Goal: Transaction & Acquisition: Book appointment/travel/reservation

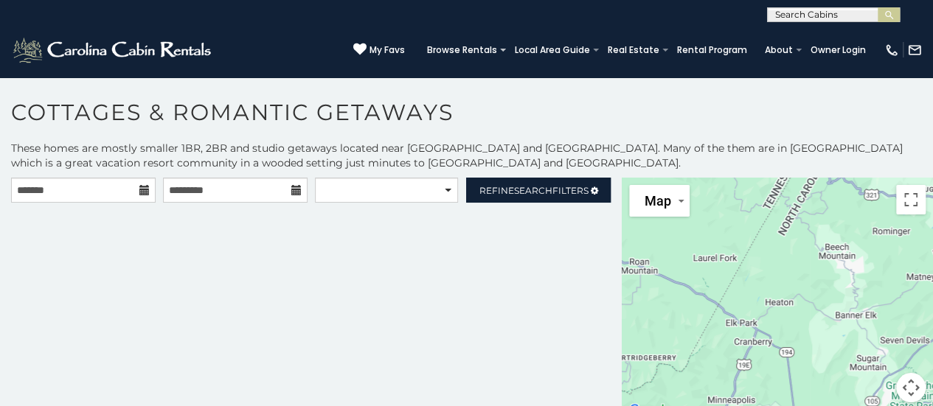
click at [145, 191] on icon at bounding box center [144, 190] width 10 height 10
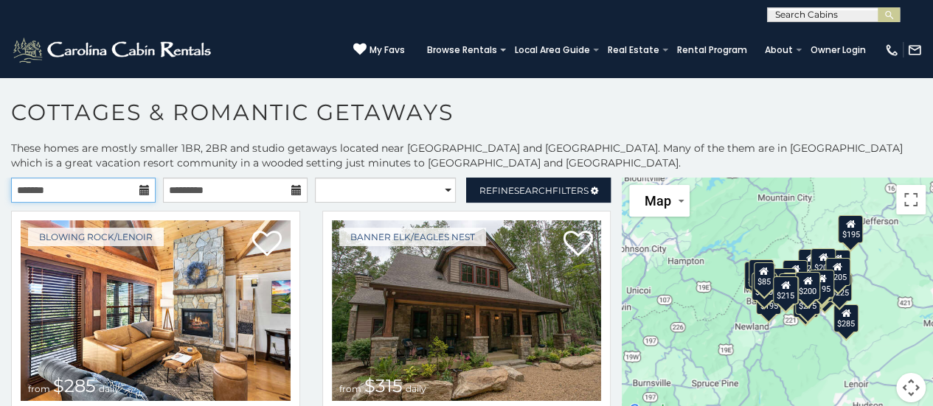
click at [142, 201] on input "text" at bounding box center [83, 190] width 145 height 25
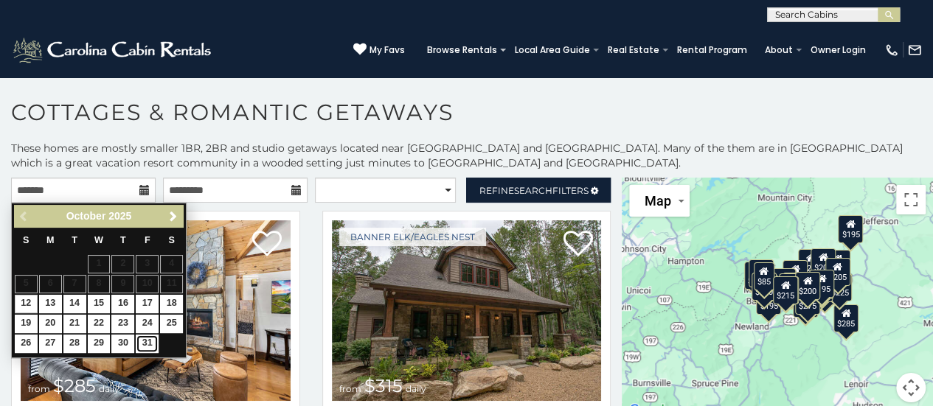
click at [147, 344] on link "31" at bounding box center [147, 344] width 23 height 18
type input "**********"
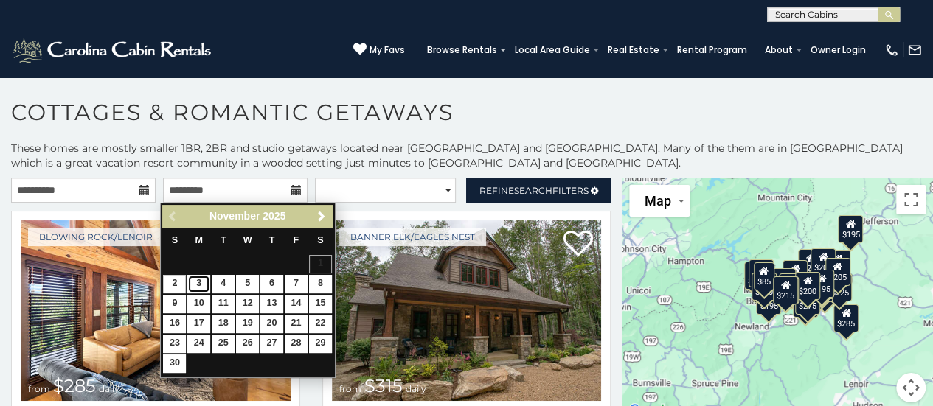
click at [206, 289] on link "3" at bounding box center [198, 284] width 23 height 18
type input "**********"
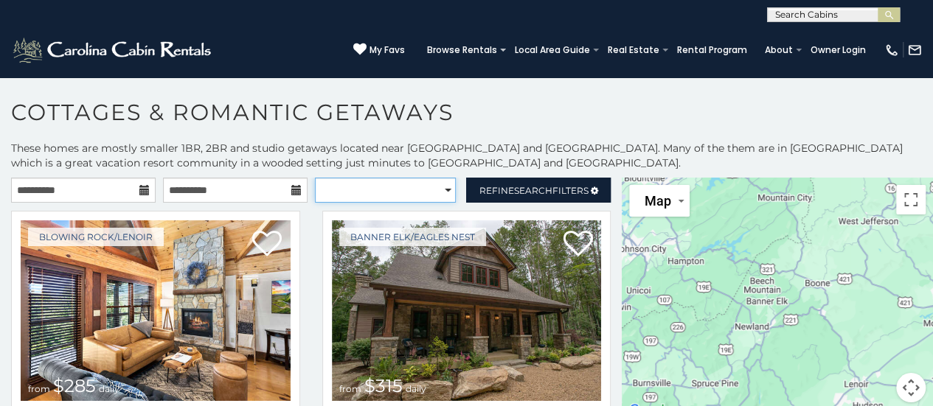
click at [435, 193] on select "**********" at bounding box center [386, 190] width 142 height 25
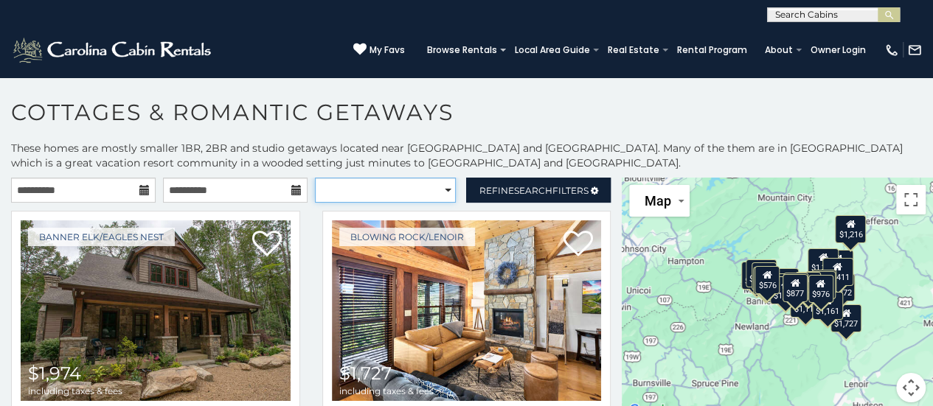
select select "**********"
click at [315, 178] on select "**********" at bounding box center [386, 190] width 142 height 25
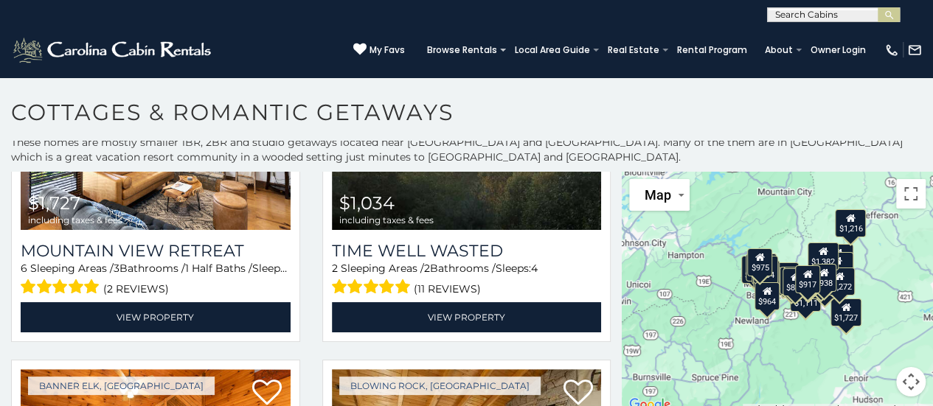
scroll to position [486, 0]
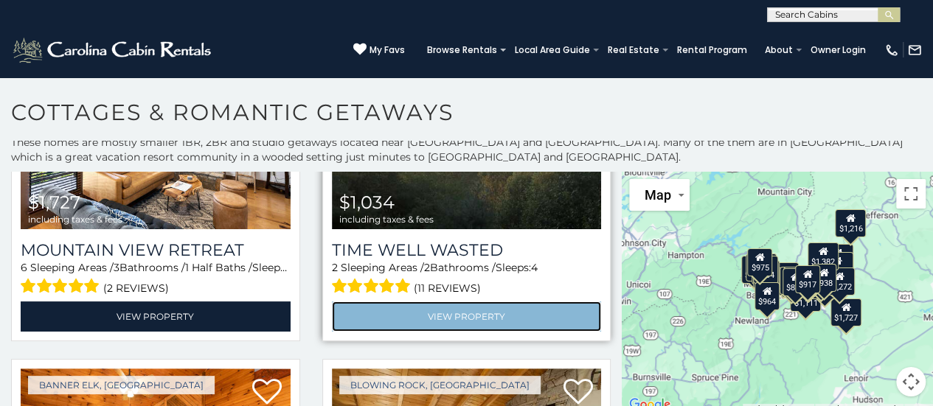
click at [358, 317] on link "View Property" at bounding box center [467, 317] width 270 height 30
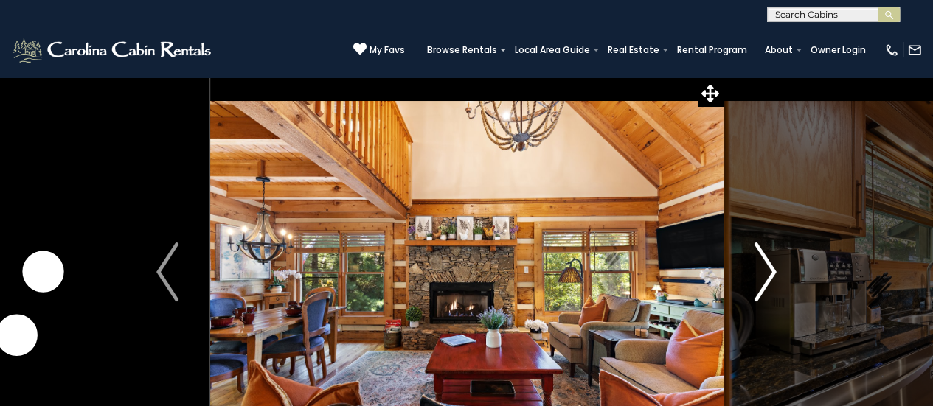
click at [773, 265] on img "Next" at bounding box center [765, 272] width 22 height 59
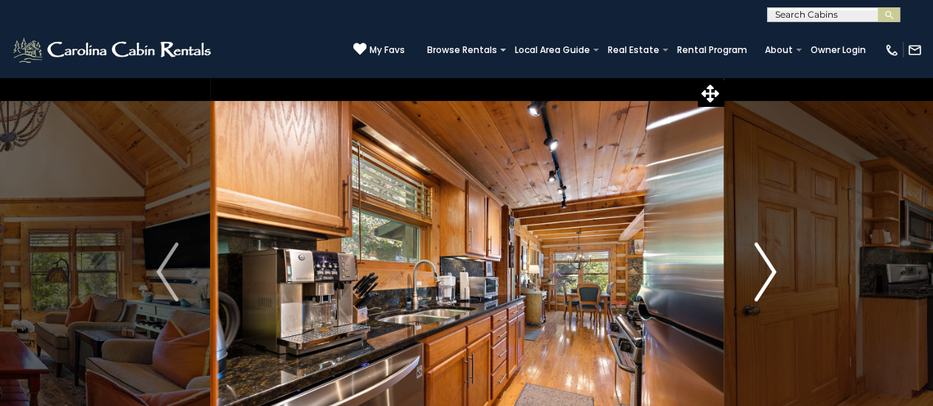
click at [771, 265] on img "Next" at bounding box center [765, 272] width 22 height 59
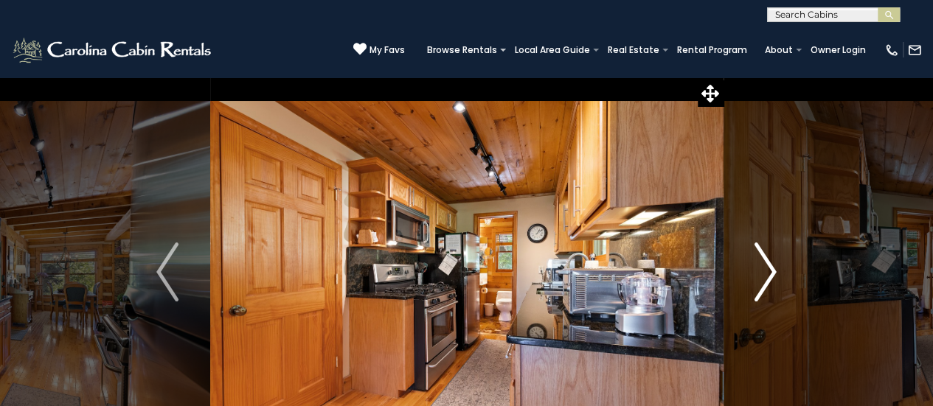
click at [768, 265] on img "Next" at bounding box center [765, 272] width 22 height 59
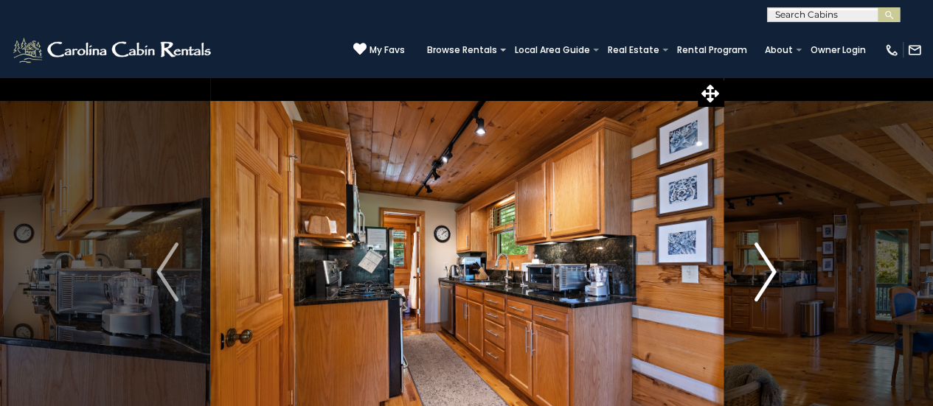
click at [765, 273] on img "Next" at bounding box center [765, 272] width 22 height 59
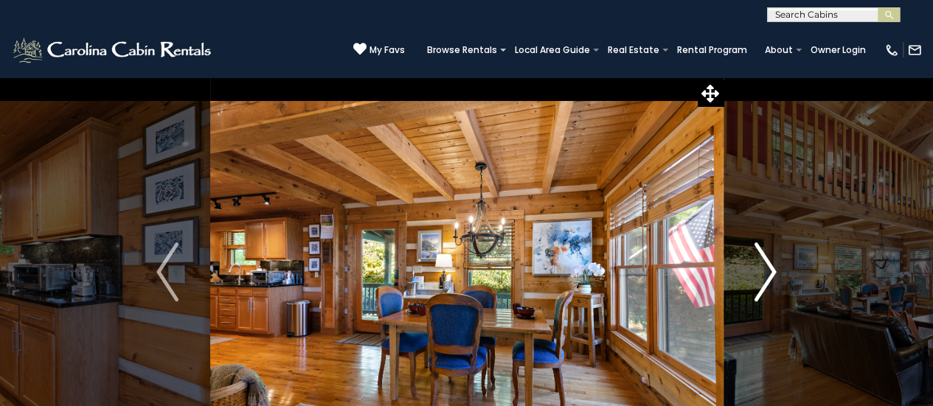
click at [766, 274] on img "Next" at bounding box center [765, 272] width 22 height 59
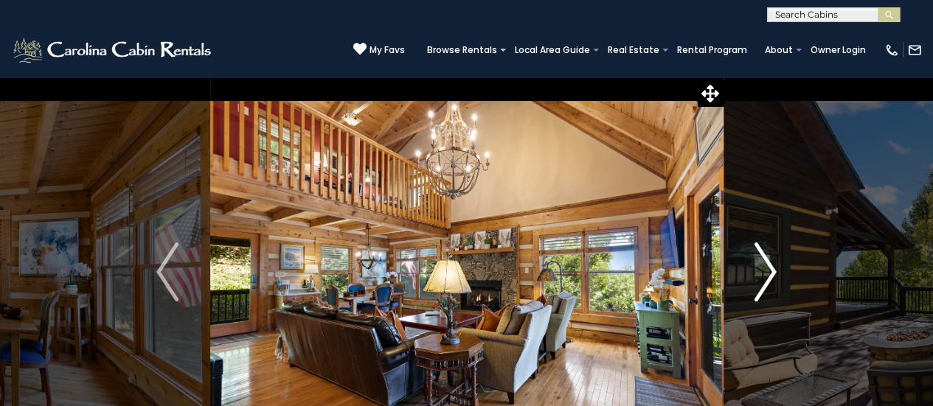
click at [768, 272] on img "Next" at bounding box center [765, 272] width 22 height 59
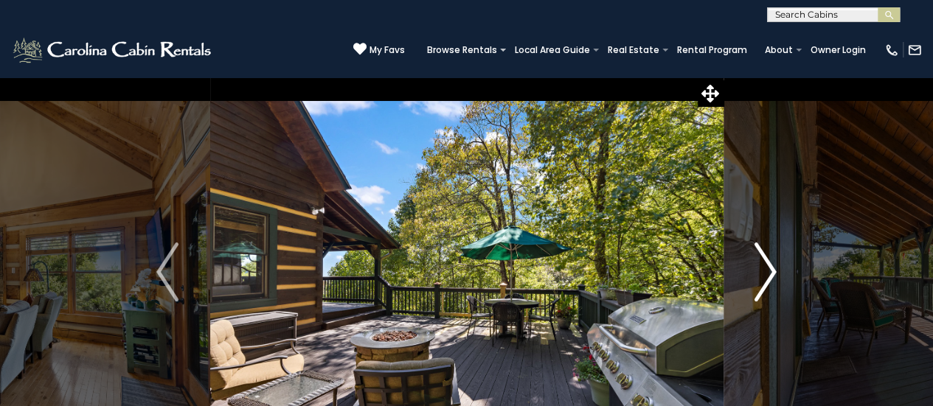
click at [755, 285] on img "Next" at bounding box center [765, 272] width 22 height 59
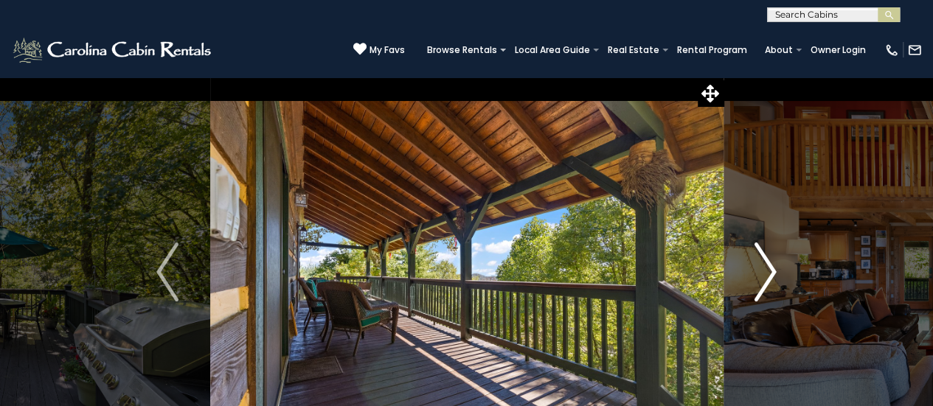
click at [755, 279] on img "Next" at bounding box center [765, 272] width 22 height 59
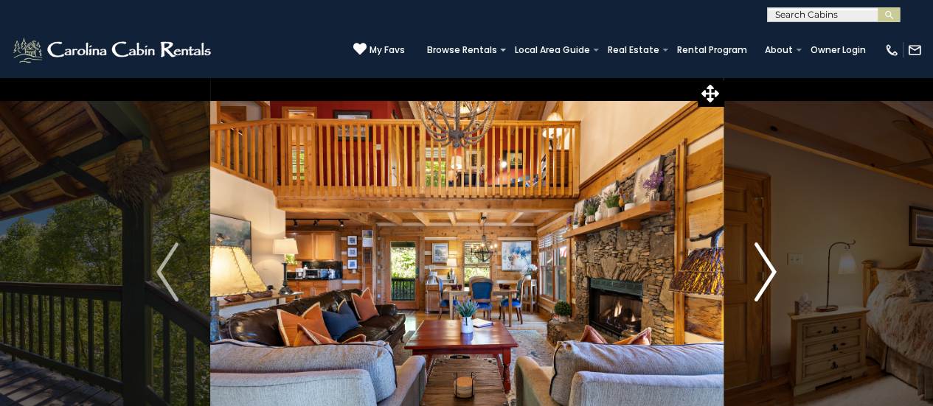
click at [754, 277] on img "Next" at bounding box center [765, 272] width 22 height 59
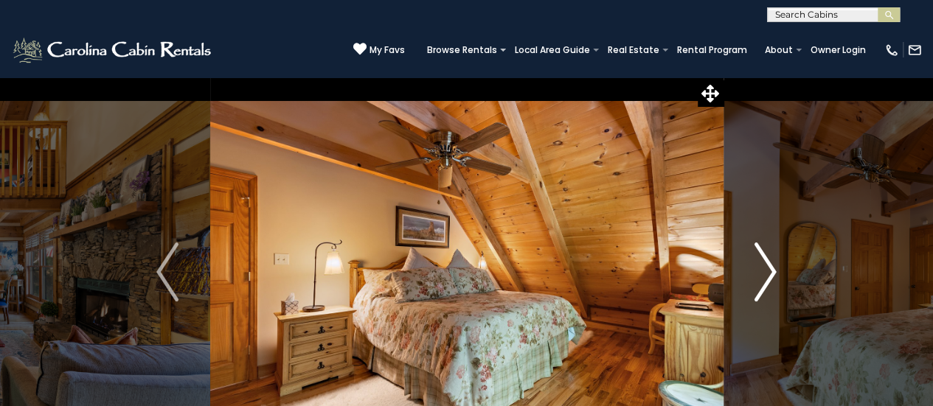
click at [754, 280] on img "Next" at bounding box center [765, 272] width 22 height 59
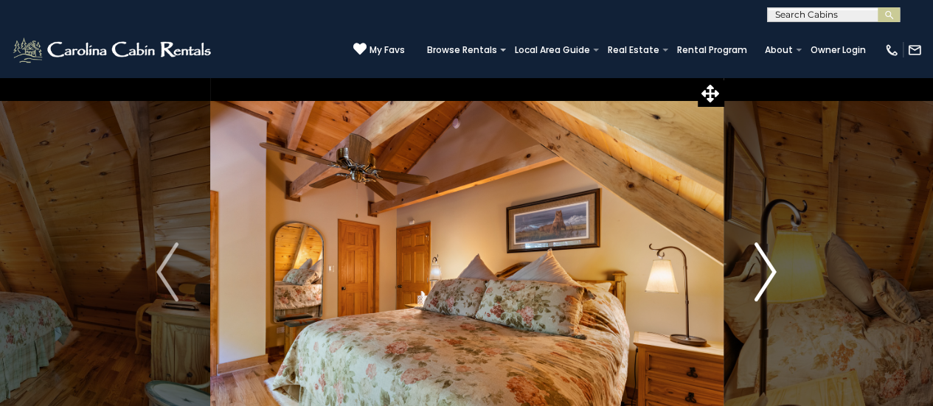
click at [756, 285] on img "Next" at bounding box center [765, 272] width 22 height 59
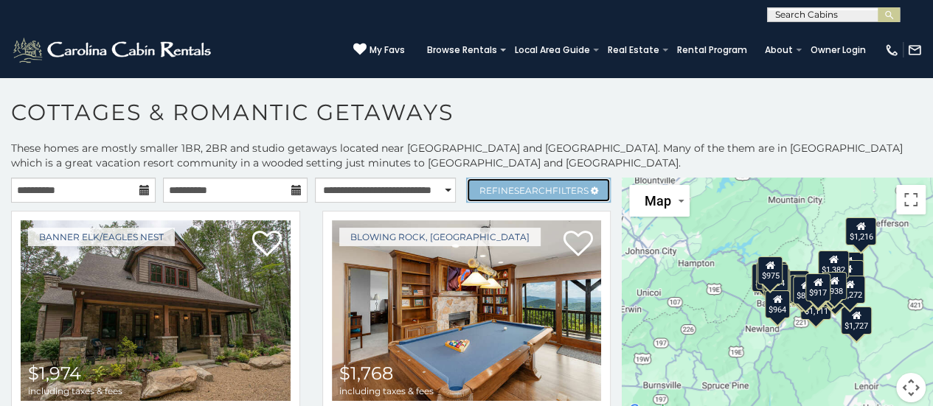
click at [544, 194] on span "Refine Search Filters" at bounding box center [533, 190] width 109 height 11
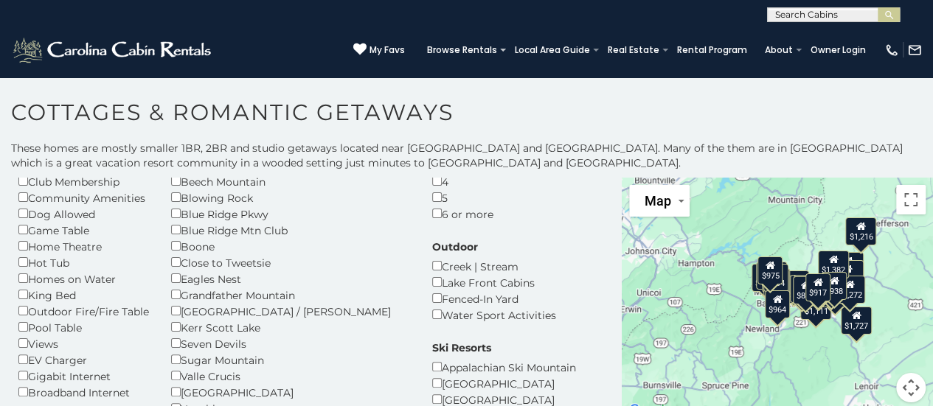
scroll to position [122, 0]
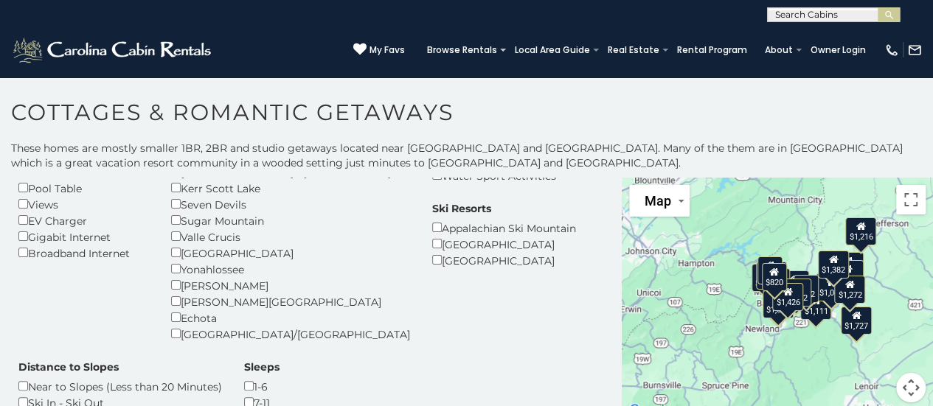
scroll to position [251, 0]
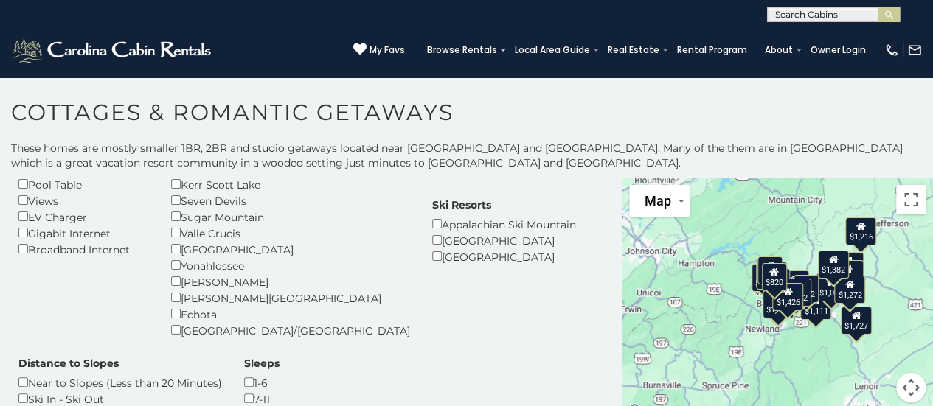
click at [108, 346] on div "Amenities Fireplace Air Conditioning 3-D Walkthrough Club Membership Community …" at bounding box center [310, 210] width 607 height 494
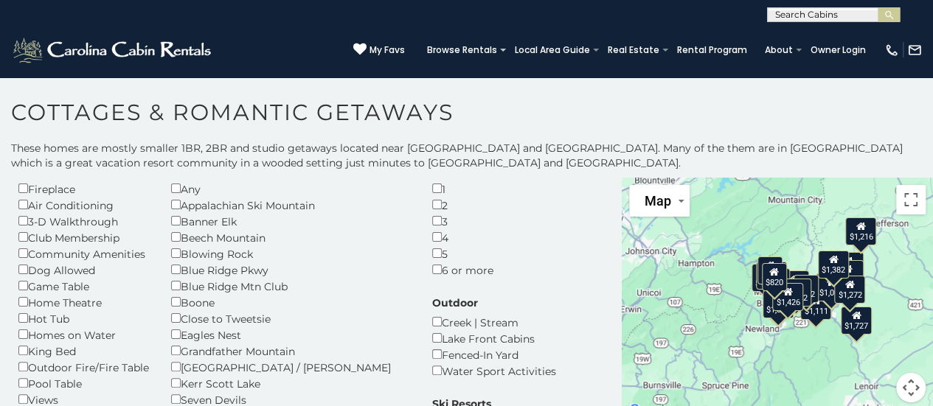
scroll to position [0, 0]
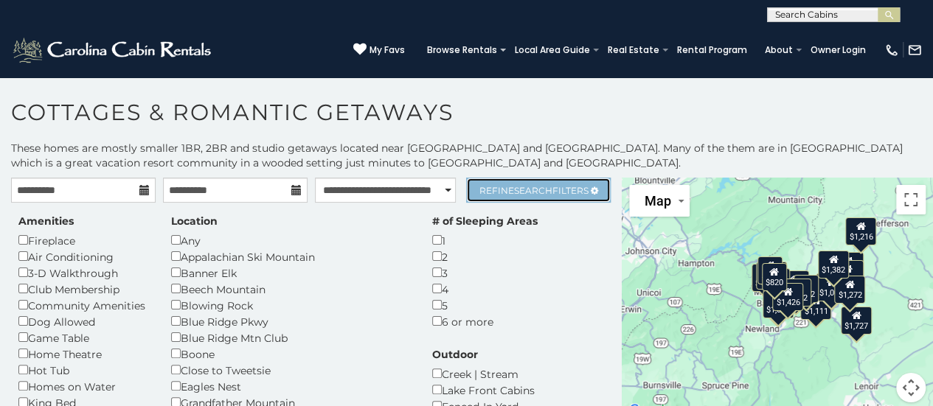
click at [552, 196] on link "Refine Search Filters" at bounding box center [538, 190] width 145 height 25
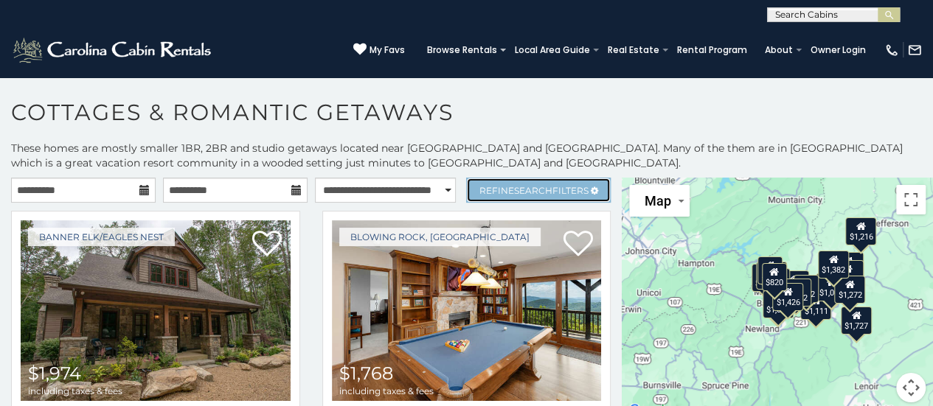
click at [537, 197] on link "Refine Search Filters" at bounding box center [538, 190] width 145 height 25
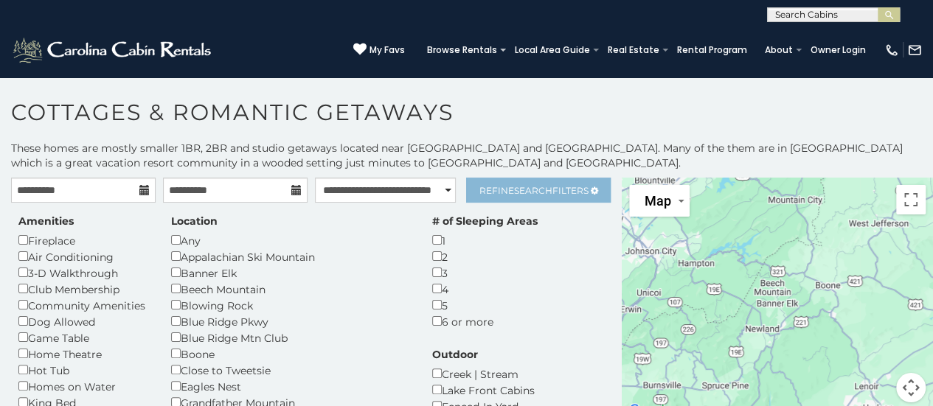
click at [544, 187] on span "Refine Search Filters" at bounding box center [533, 190] width 109 height 11
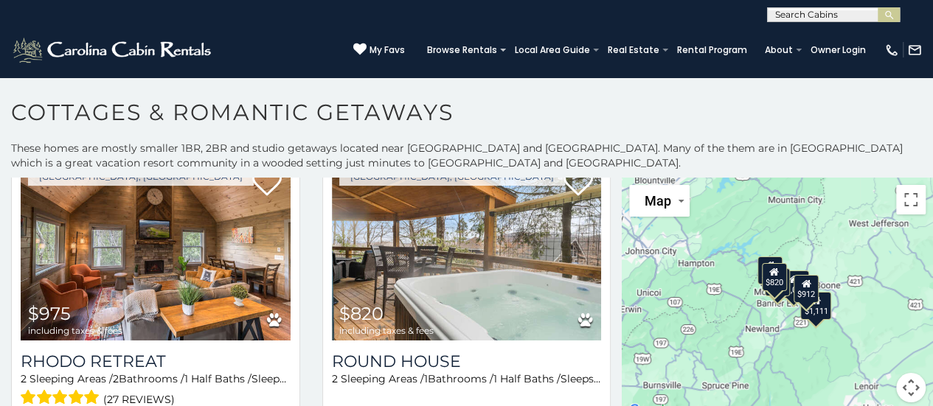
scroll to position [715, 0]
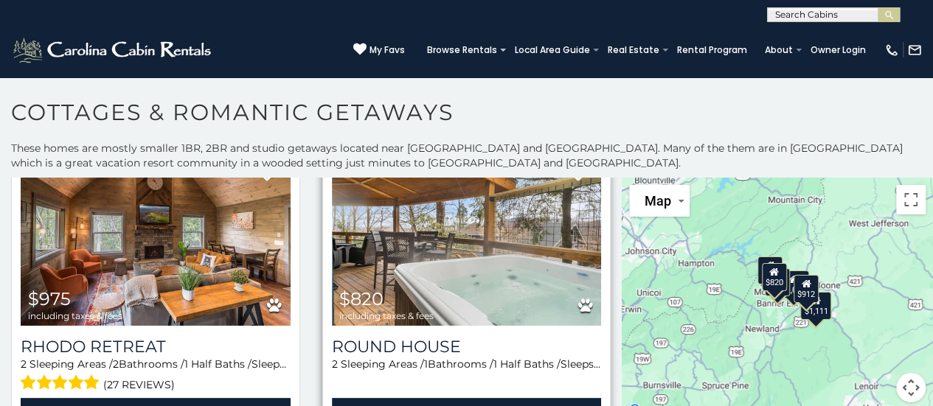
click at [386, 247] on img at bounding box center [467, 235] width 270 height 181
click at [357, 398] on link "View Property" at bounding box center [467, 413] width 270 height 30
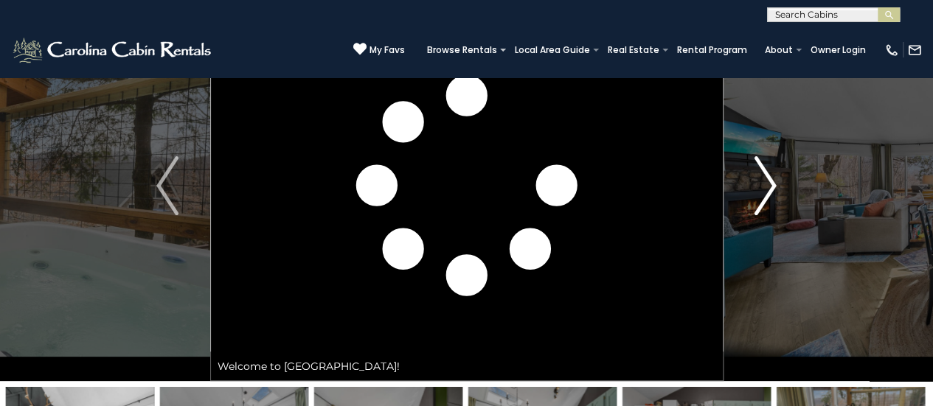
click at [759, 196] on img "Next" at bounding box center [765, 185] width 22 height 59
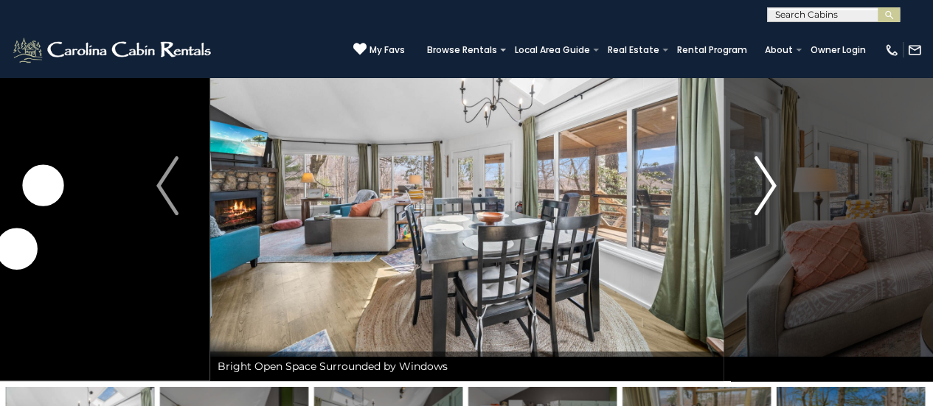
click at [791, 187] on button "Next" at bounding box center [765, 185] width 85 height 391
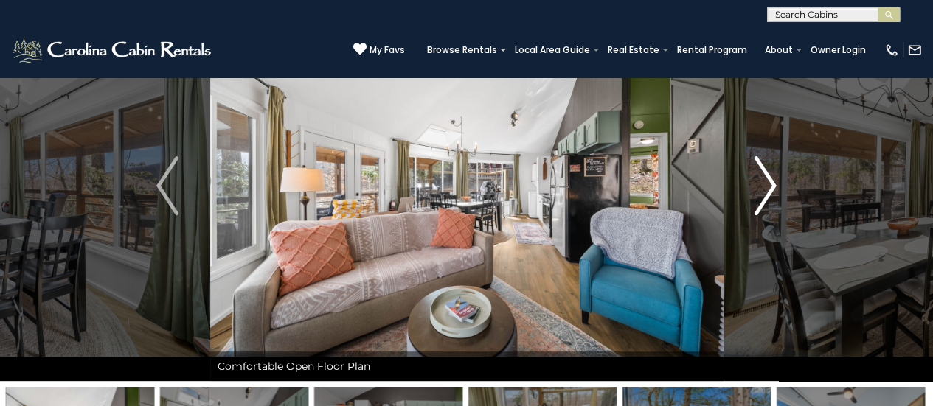
click at [785, 195] on button "Next" at bounding box center [765, 185] width 85 height 391
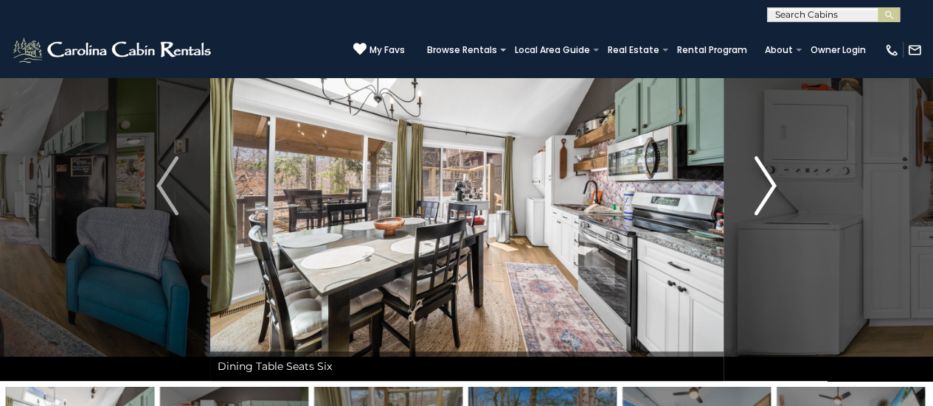
click at [788, 189] on button "Next" at bounding box center [765, 185] width 85 height 391
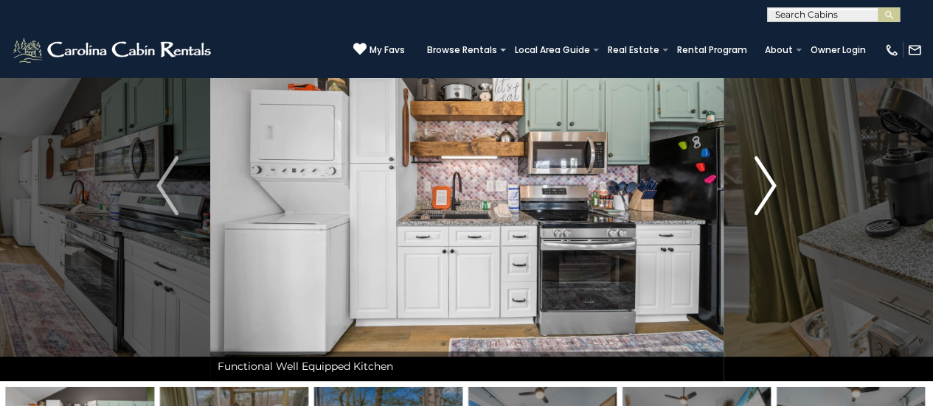
click at [776, 195] on button "Next" at bounding box center [765, 185] width 85 height 391
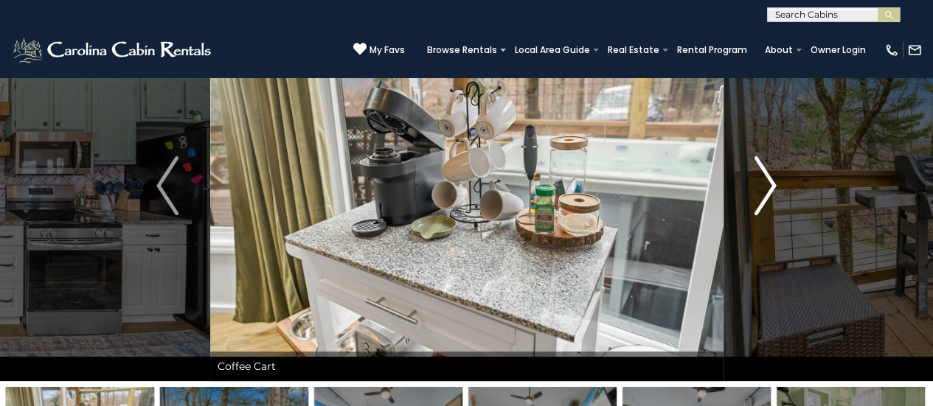
click at [769, 202] on img "Next" at bounding box center [765, 185] width 22 height 59
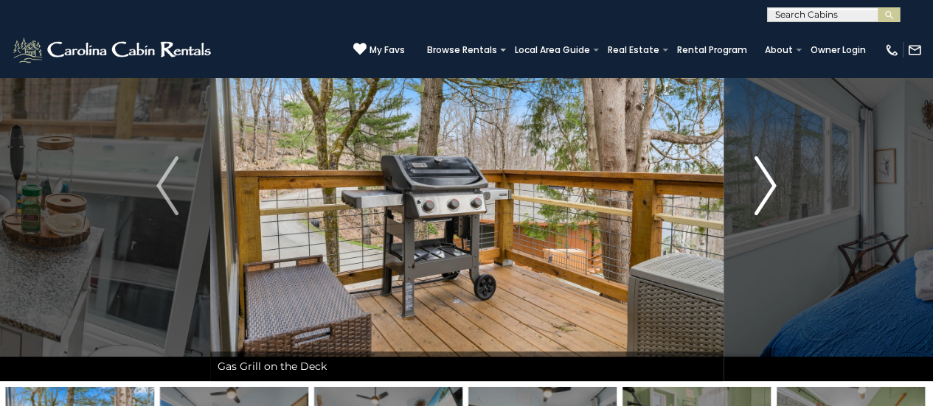
click at [771, 202] on img "Next" at bounding box center [765, 185] width 22 height 59
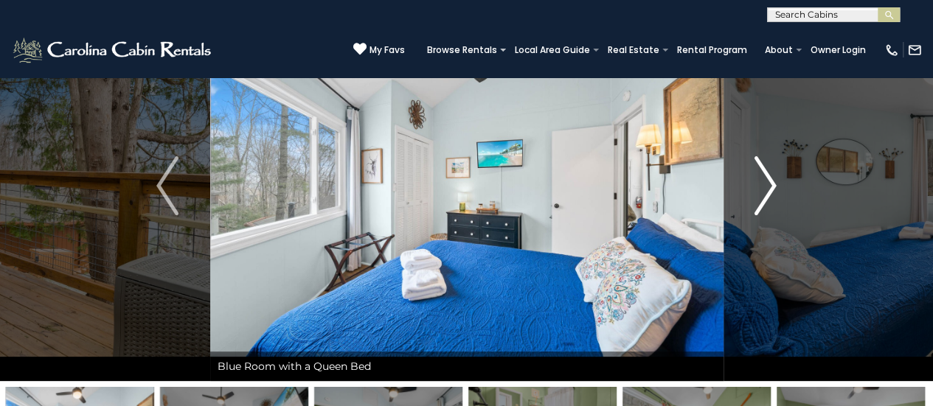
click at [776, 202] on button "Next" at bounding box center [765, 185] width 85 height 391
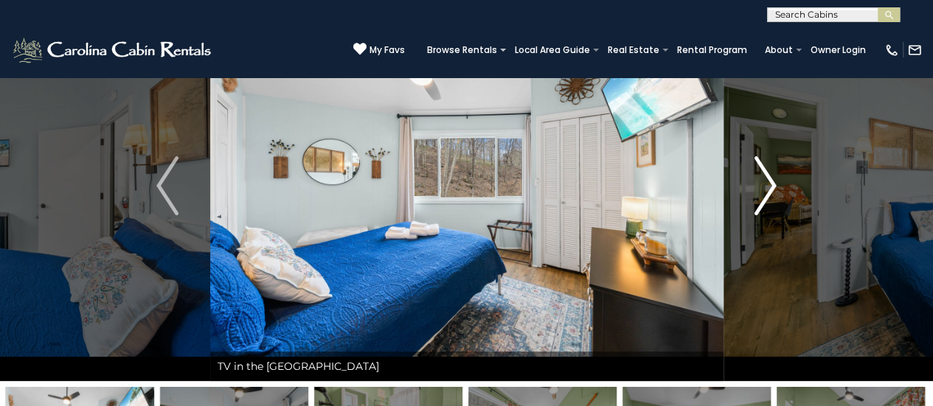
click at [770, 202] on img "Next" at bounding box center [765, 185] width 22 height 59
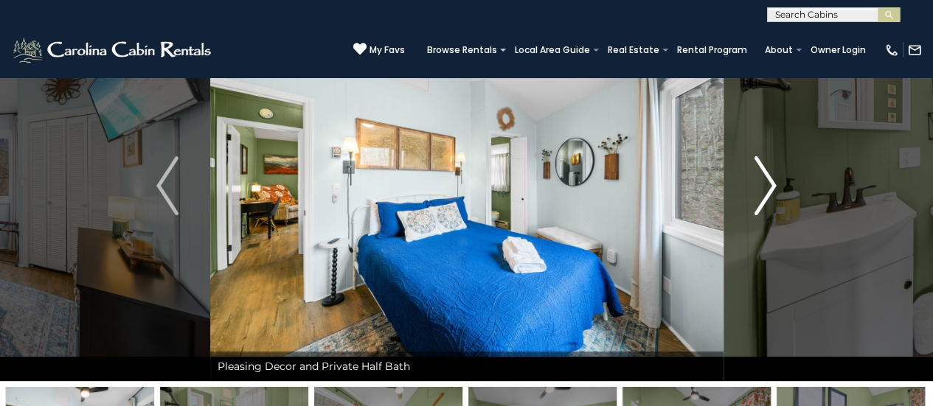
click at [767, 205] on img "Next" at bounding box center [765, 185] width 22 height 59
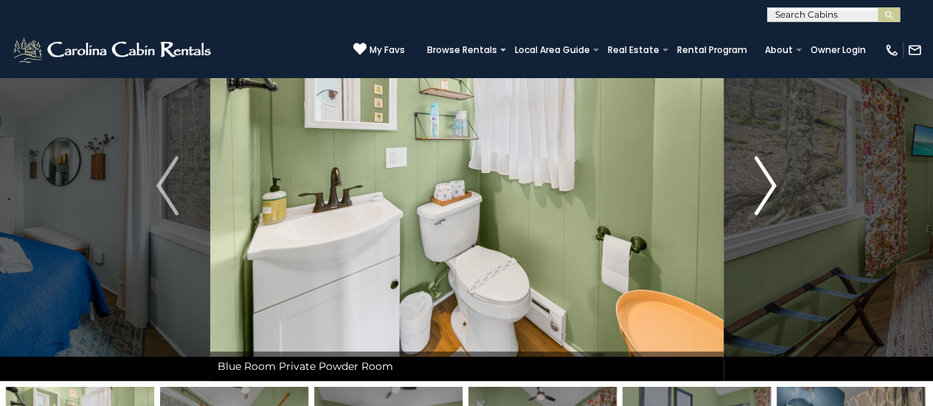
click at [767, 205] on img "Next" at bounding box center [765, 185] width 22 height 59
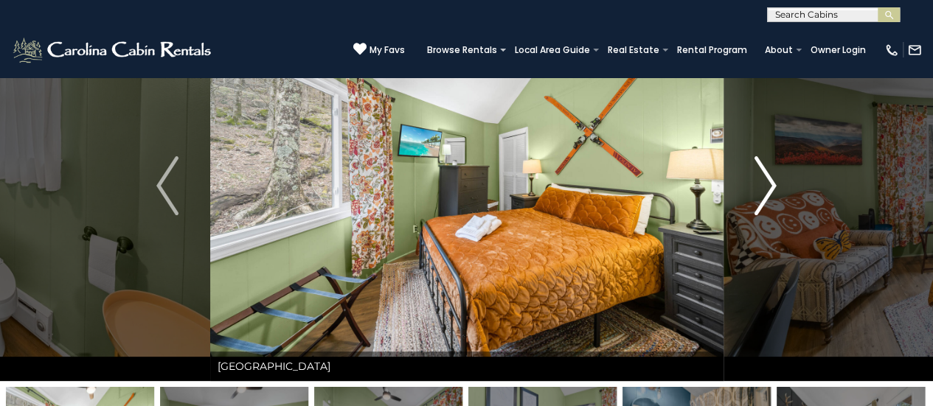
click at [768, 202] on img "Next" at bounding box center [765, 185] width 22 height 59
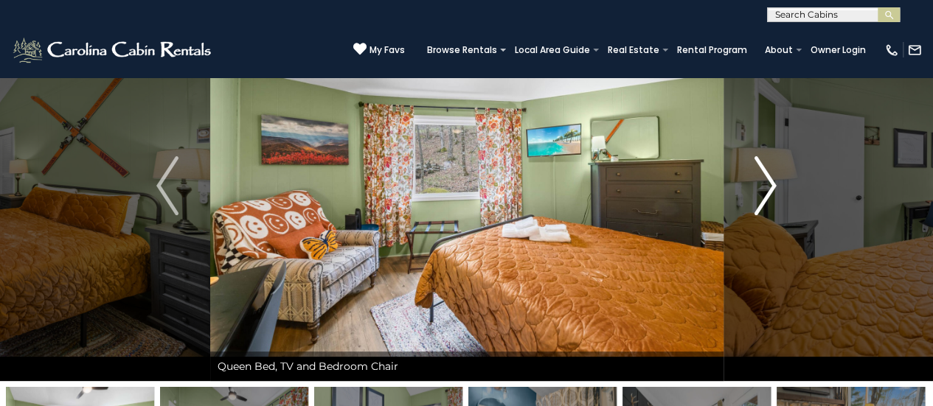
click at [768, 205] on img "Next" at bounding box center [765, 185] width 22 height 59
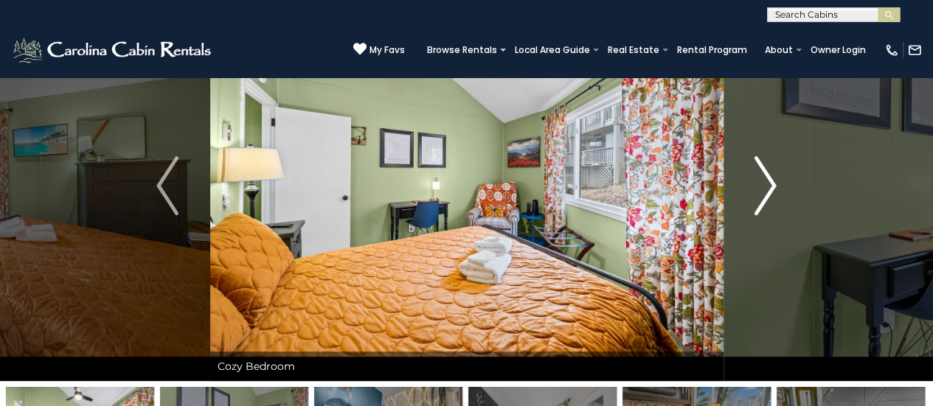
click at [770, 202] on img "Next" at bounding box center [765, 185] width 22 height 59
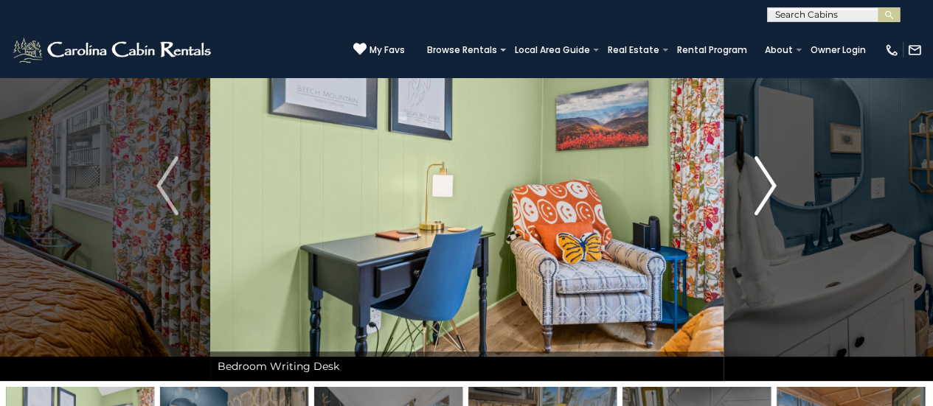
click at [768, 205] on img "Next" at bounding box center [765, 185] width 22 height 59
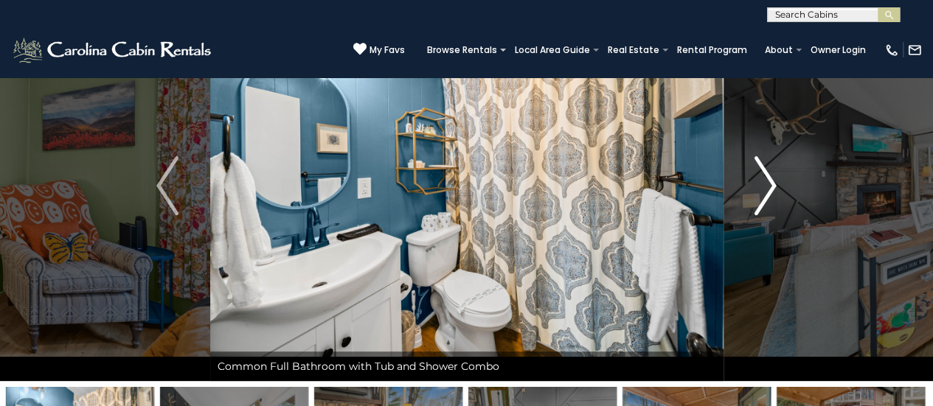
click at [771, 203] on img "Next" at bounding box center [765, 185] width 22 height 59
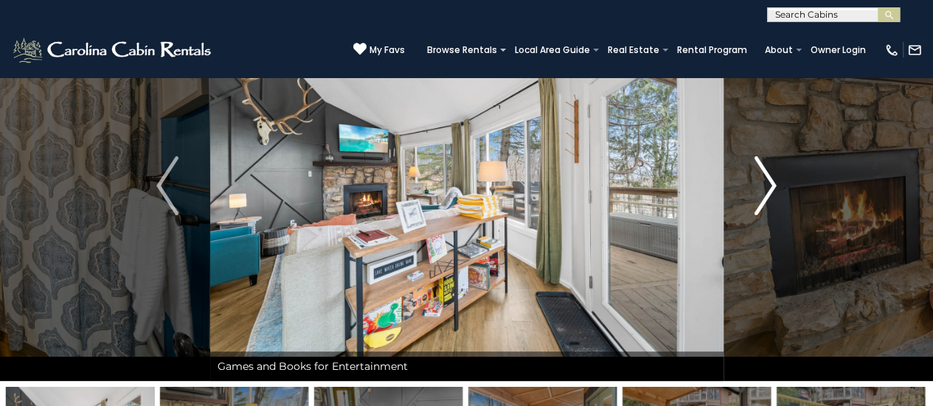
click at [768, 204] on img "Next" at bounding box center [765, 185] width 22 height 59
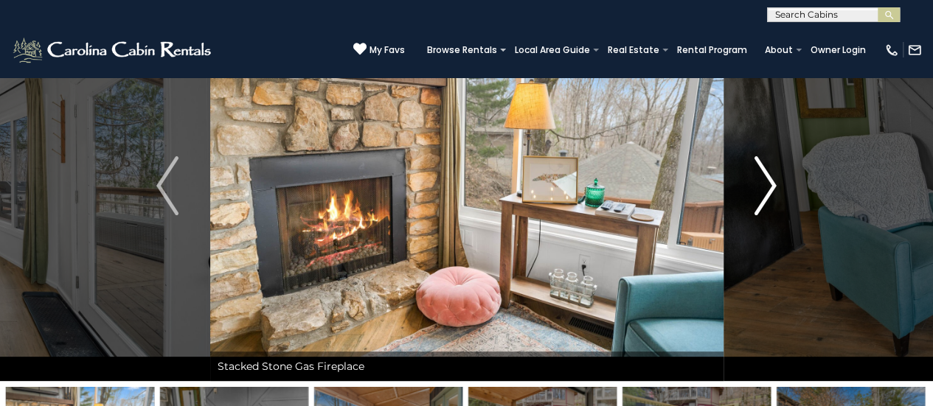
click at [764, 209] on img "Next" at bounding box center [765, 185] width 22 height 59
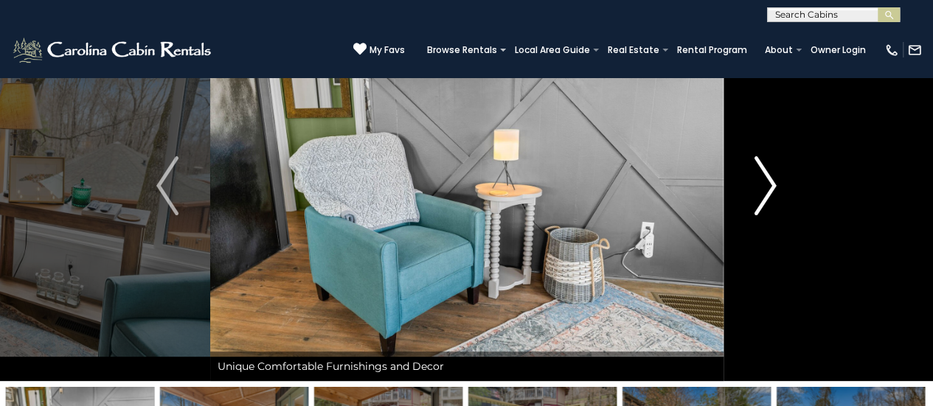
click at [765, 209] on img "Next" at bounding box center [765, 185] width 22 height 59
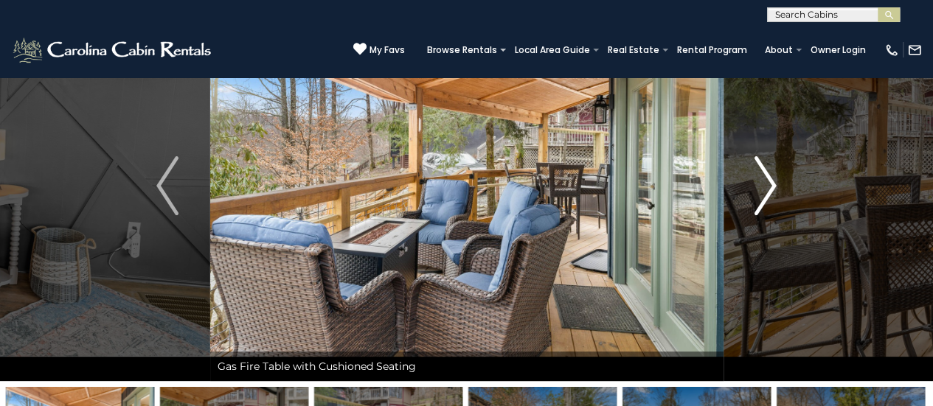
click at [766, 209] on img "Next" at bounding box center [765, 185] width 22 height 59
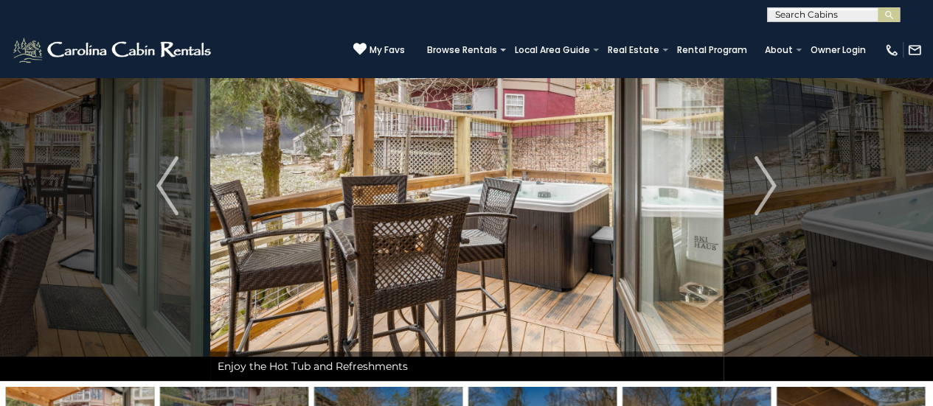
click at [768, 199] on img "Next" at bounding box center [765, 185] width 22 height 59
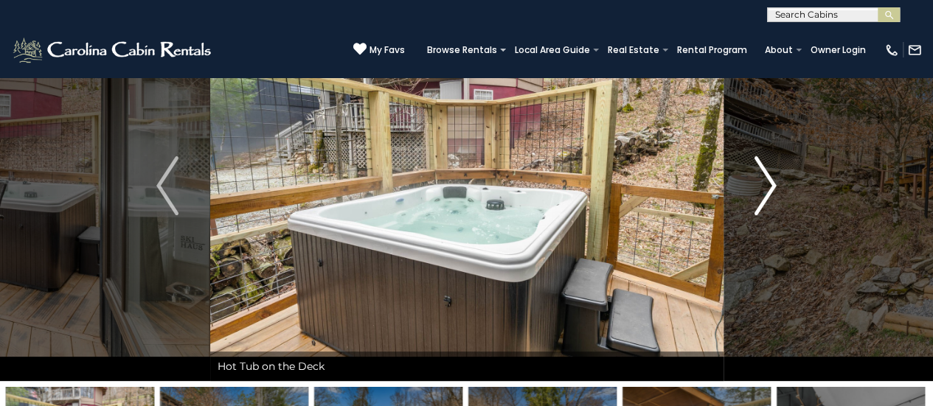
click at [773, 201] on img "Next" at bounding box center [765, 185] width 22 height 59
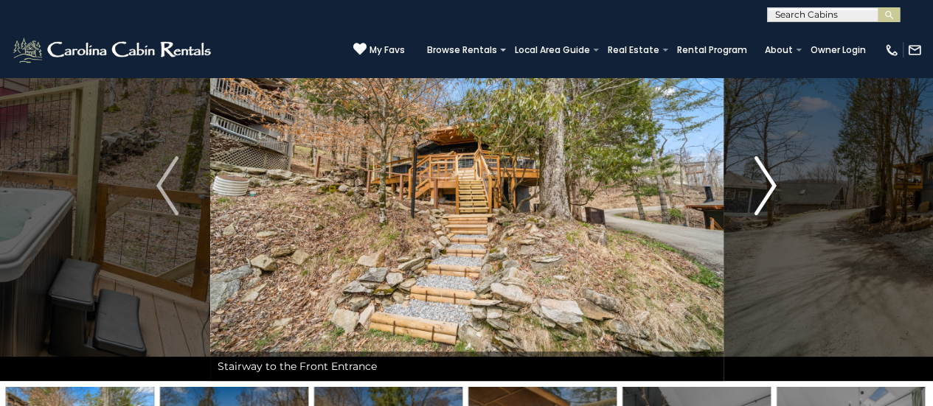
click at [766, 206] on img "Next" at bounding box center [765, 185] width 22 height 59
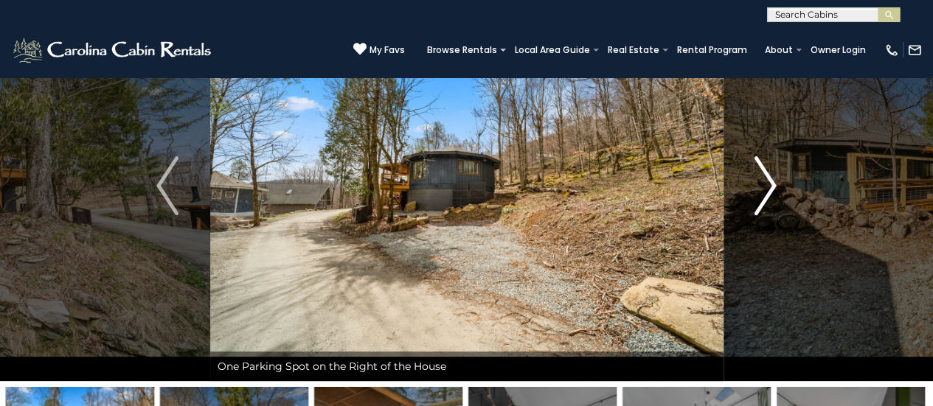
click at [767, 208] on img "Next" at bounding box center [765, 185] width 22 height 59
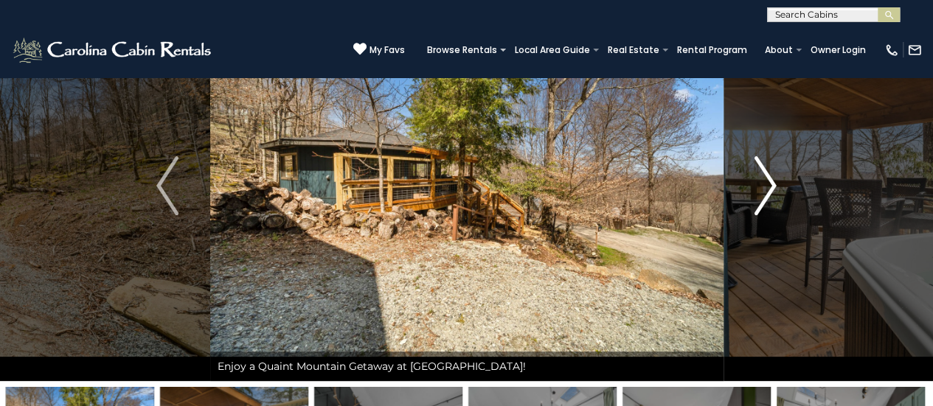
click at [768, 204] on img "Next" at bounding box center [765, 185] width 22 height 59
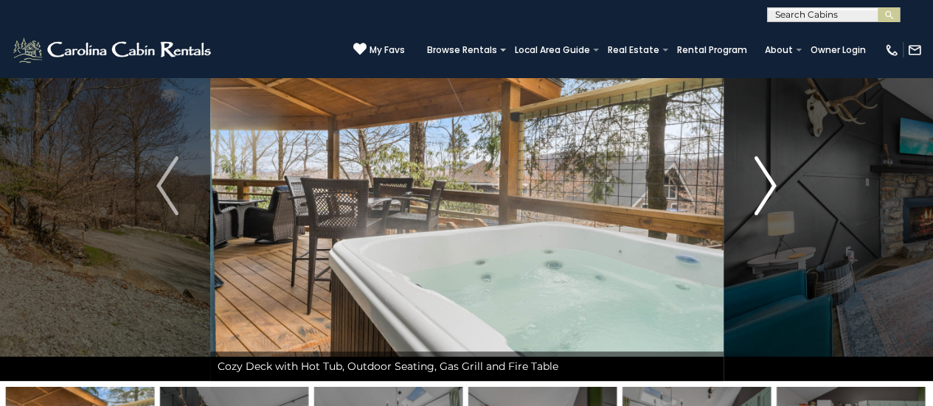
click at [762, 209] on img "Next" at bounding box center [765, 185] width 22 height 59
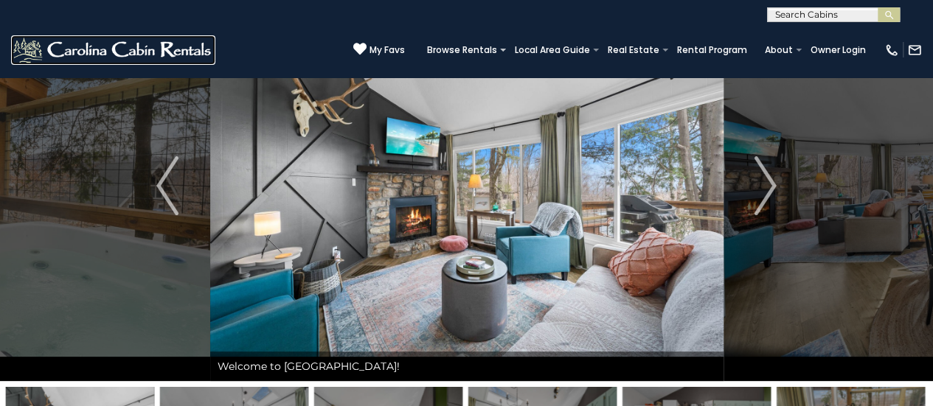
click at [33, 41] on img at bounding box center [113, 49] width 204 height 29
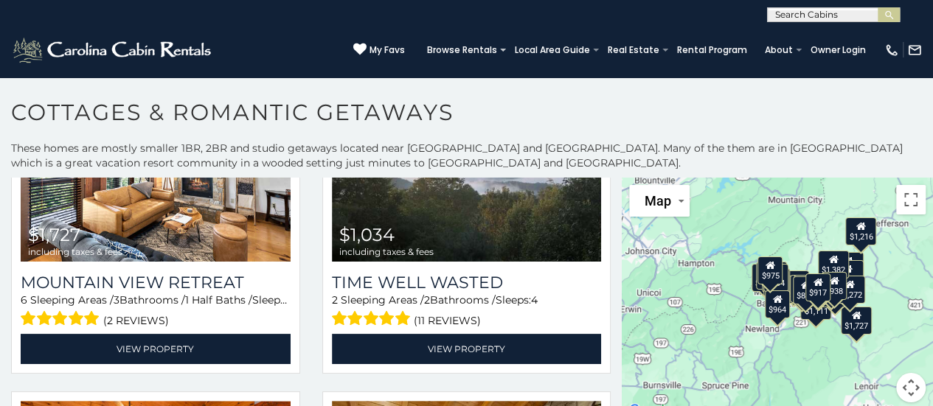
scroll to position [458, 0]
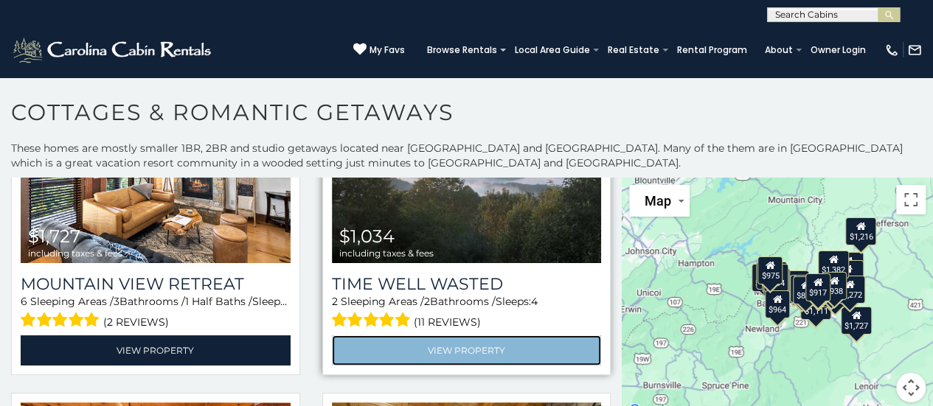
click at [507, 345] on link "View Property" at bounding box center [467, 351] width 270 height 30
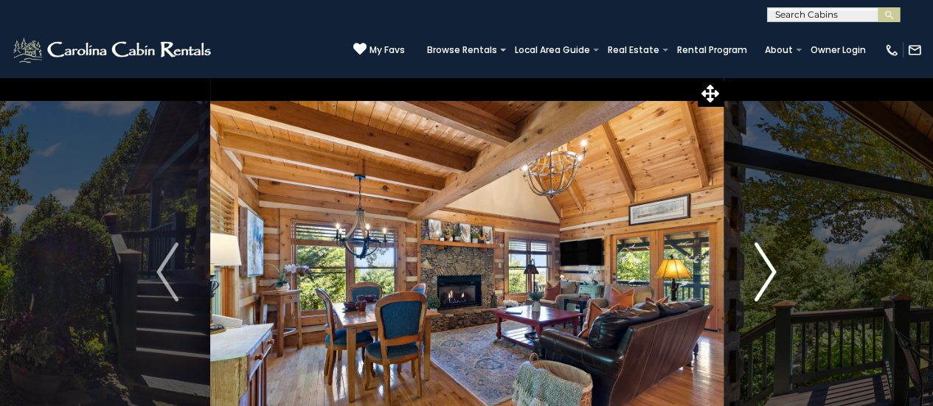
click at [763, 262] on img "Next" at bounding box center [765, 272] width 22 height 59
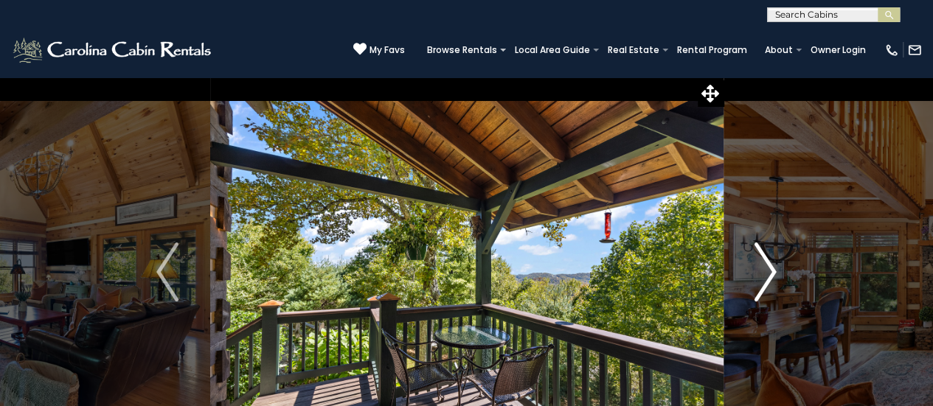
click at [763, 262] on img "Next" at bounding box center [765, 272] width 22 height 59
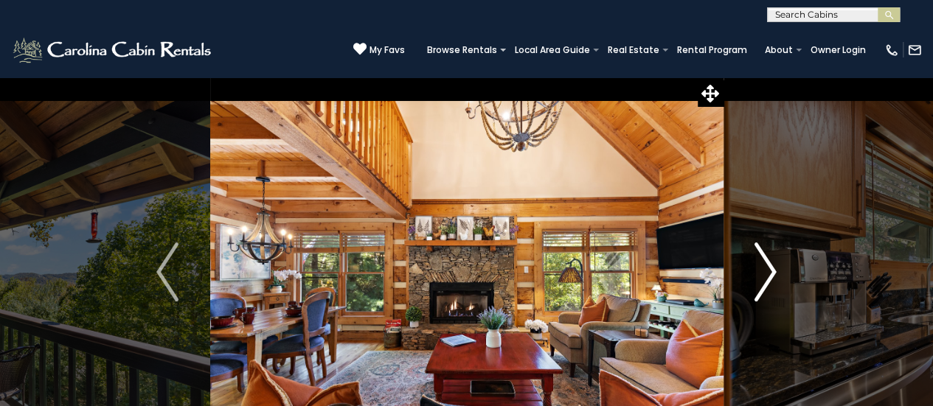
click at [763, 262] on img "Next" at bounding box center [765, 272] width 22 height 59
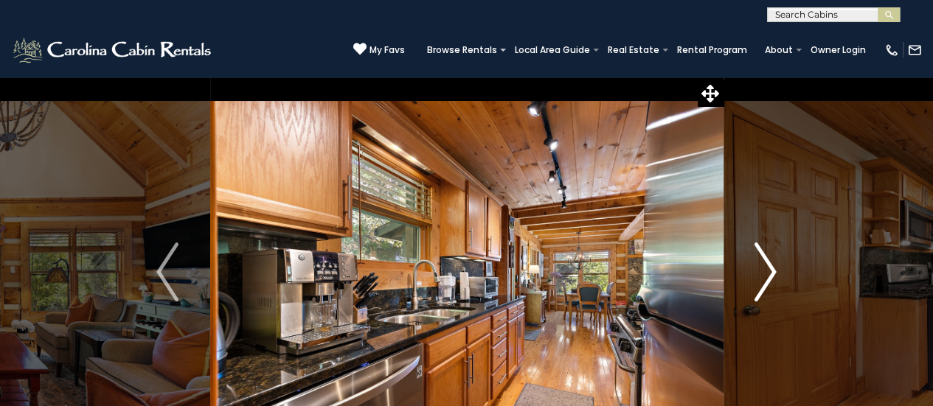
click at [763, 262] on img "Next" at bounding box center [765, 272] width 22 height 59
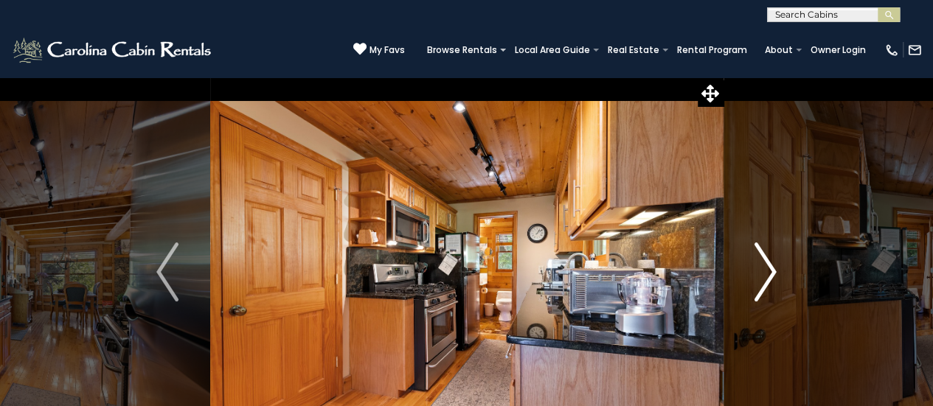
click at [763, 262] on img "Next" at bounding box center [765, 272] width 22 height 59
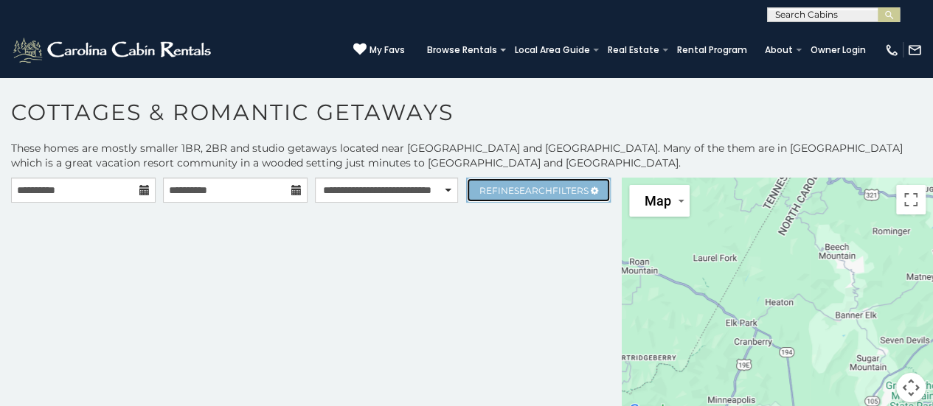
click at [535, 190] on span "Search" at bounding box center [533, 190] width 38 height 11
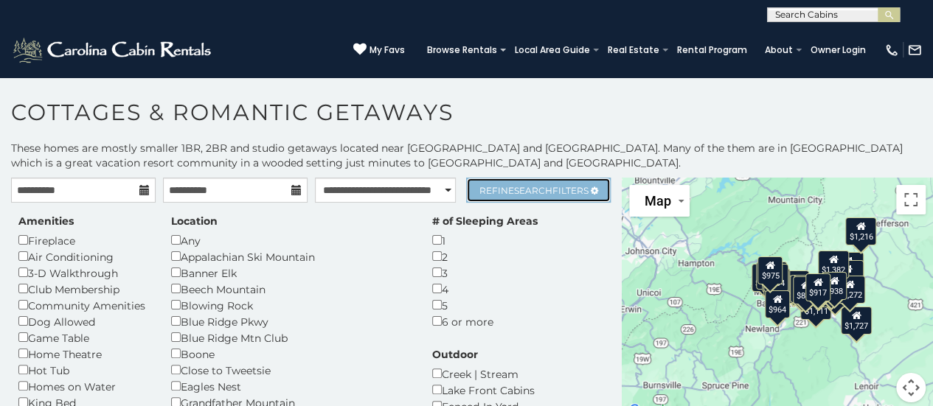
click at [540, 181] on link "Refine Search Filters" at bounding box center [538, 190] width 145 height 25
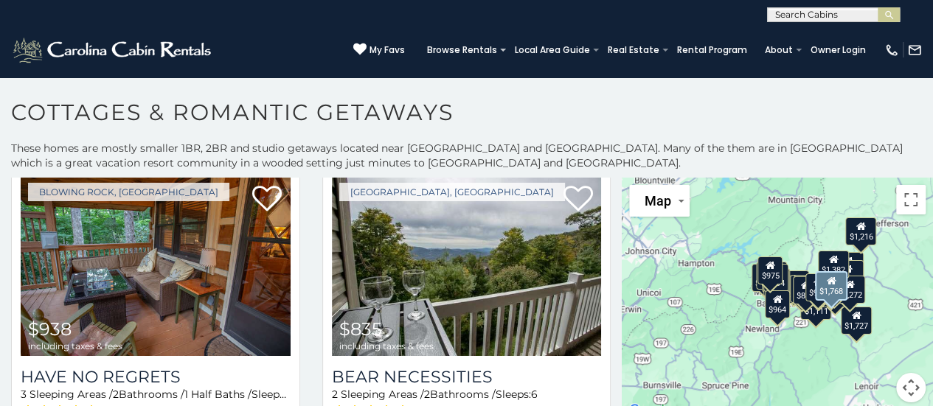
scroll to position [3595, 0]
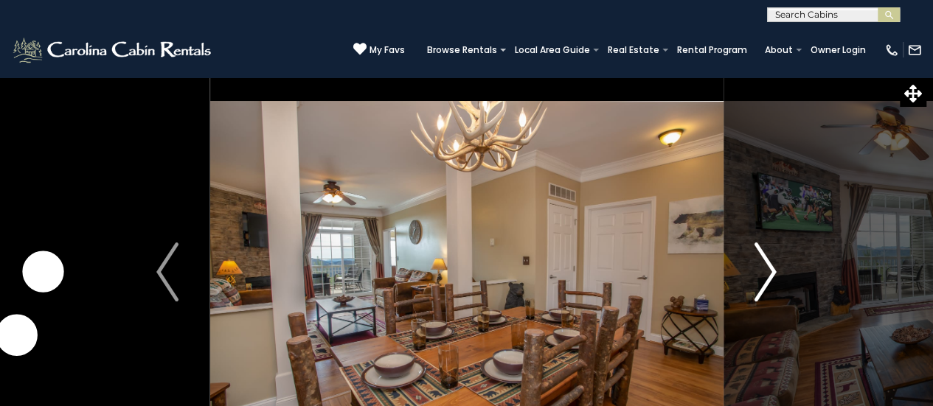
click at [777, 274] on button "Next" at bounding box center [765, 272] width 85 height 391
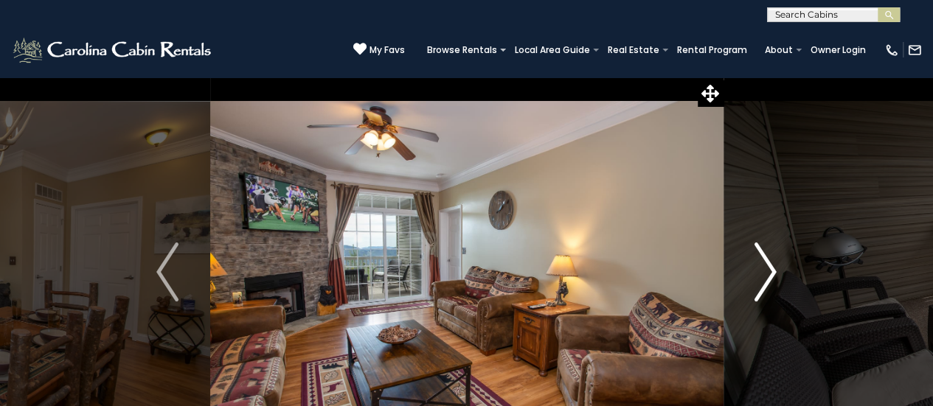
click at [776, 278] on img "Next" at bounding box center [765, 272] width 22 height 59
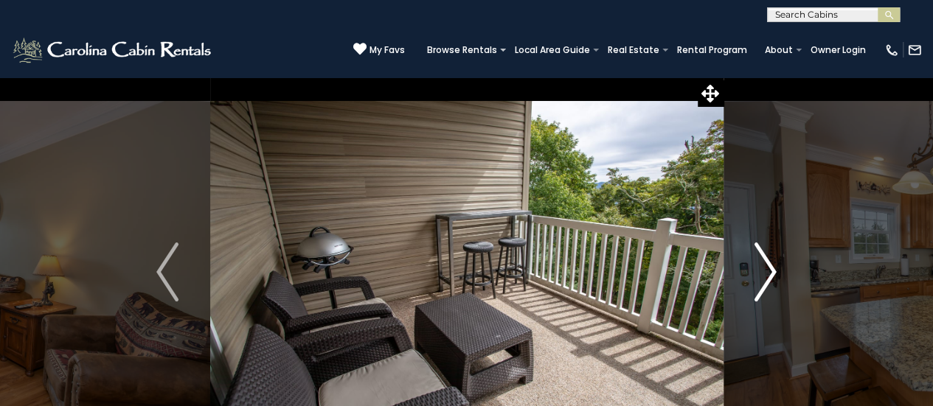
click at [776, 277] on button "Next" at bounding box center [765, 272] width 85 height 391
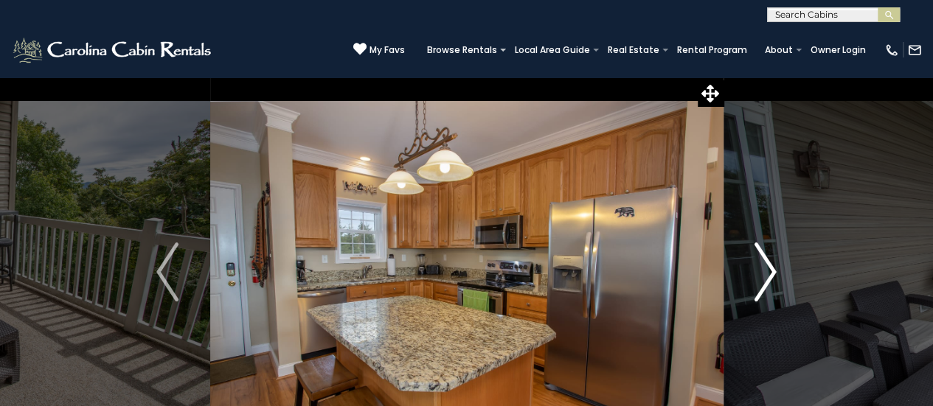
click at [769, 284] on img "Next" at bounding box center [765, 272] width 22 height 59
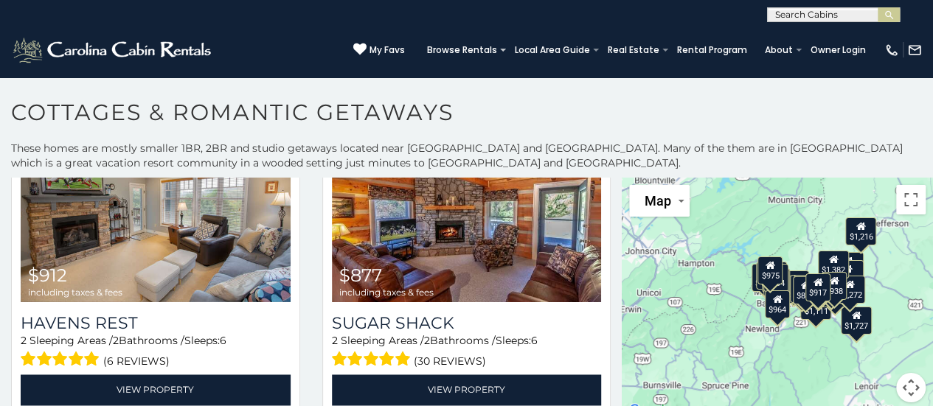
scroll to position [3946, 0]
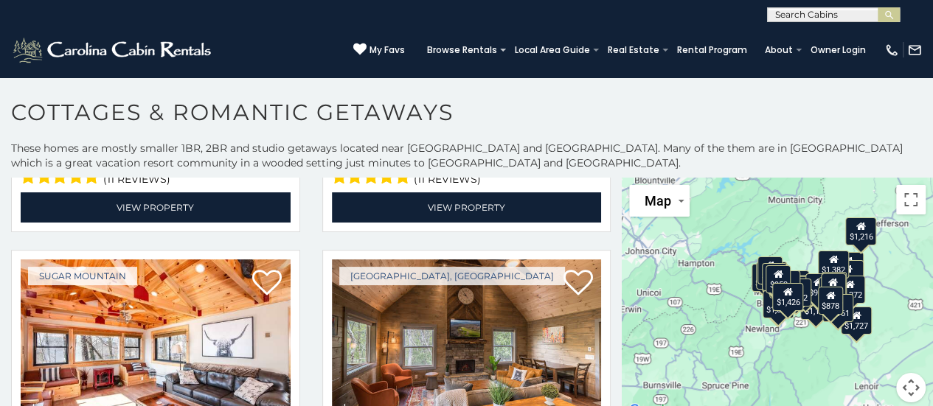
scroll to position [4443, 0]
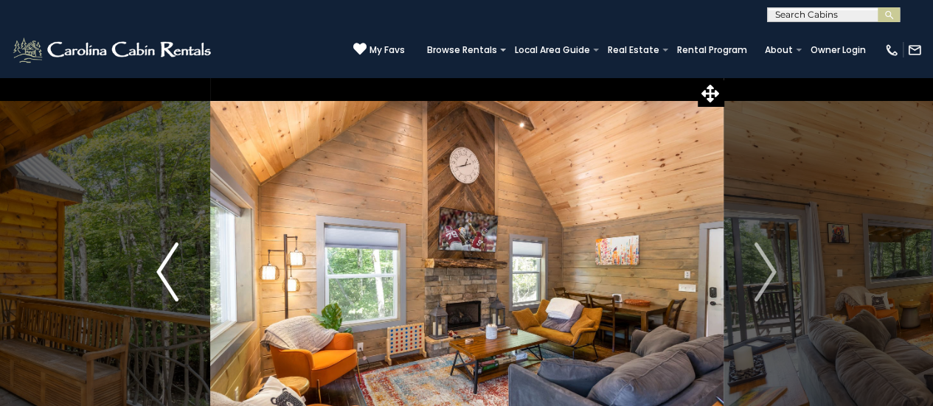
click at [177, 263] on img "Previous" at bounding box center [167, 272] width 22 height 59
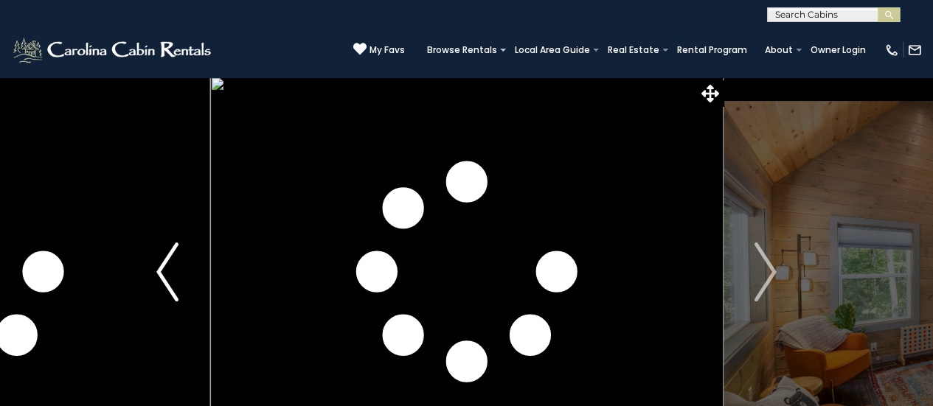
click at [177, 263] on img "Previous" at bounding box center [167, 272] width 22 height 59
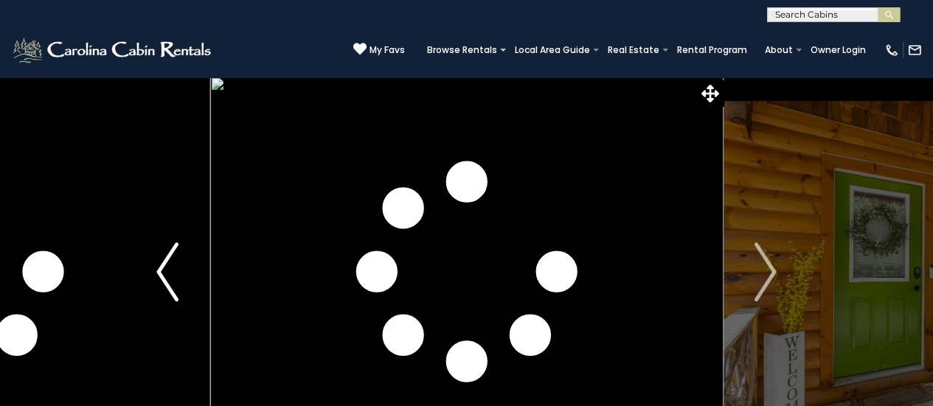
click at [177, 263] on img "Previous" at bounding box center [167, 272] width 22 height 59
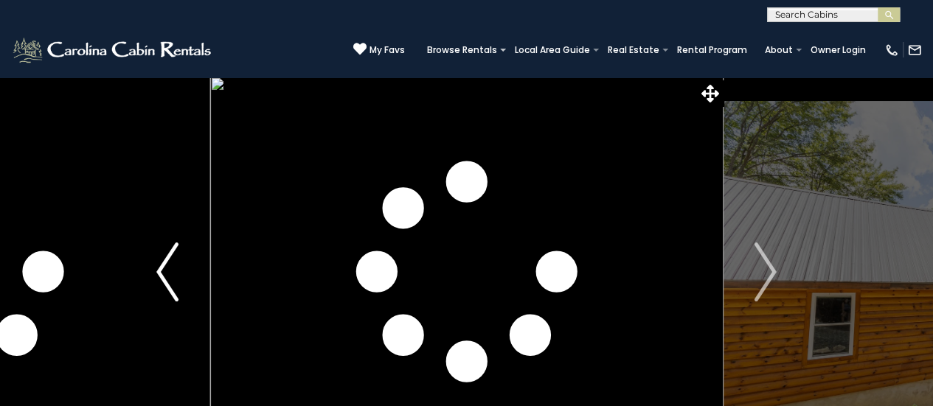
click at [177, 263] on img "Previous" at bounding box center [167, 272] width 22 height 59
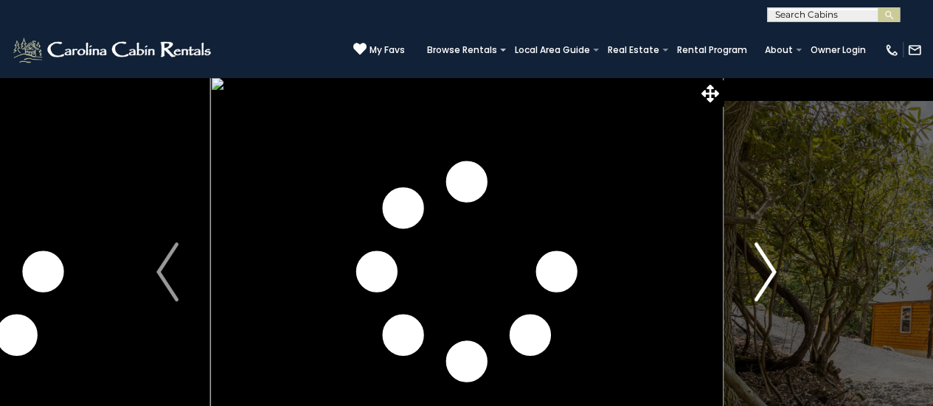
click at [763, 268] on img "Next" at bounding box center [765, 272] width 22 height 59
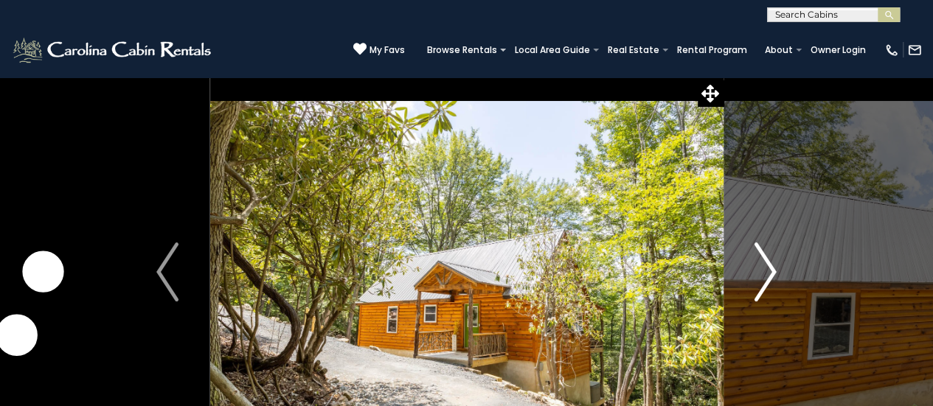
click at [763, 268] on img "Next" at bounding box center [765, 272] width 22 height 59
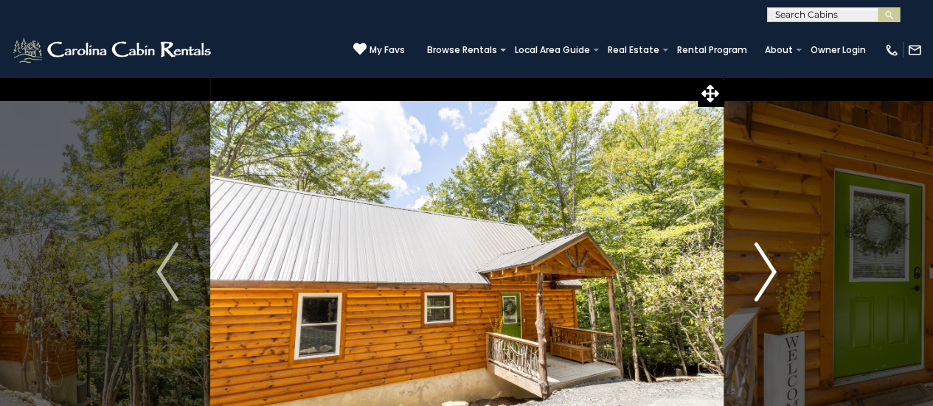
click at [763, 268] on img "Next" at bounding box center [765, 272] width 22 height 59
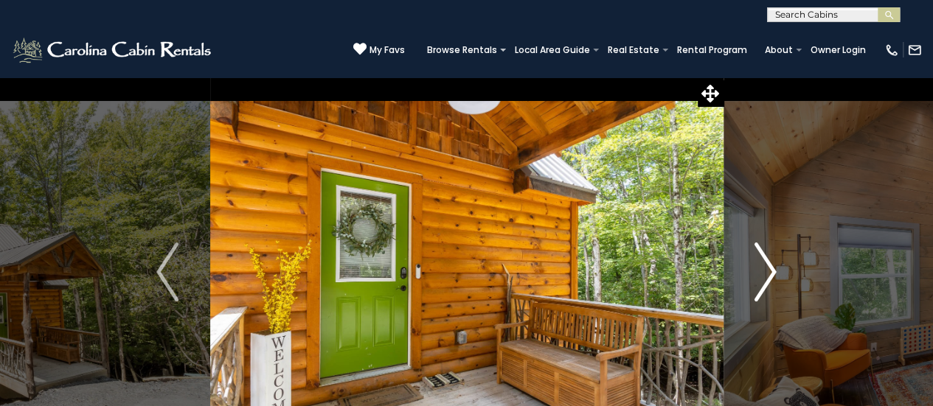
click at [763, 268] on img "Next" at bounding box center [765, 272] width 22 height 59
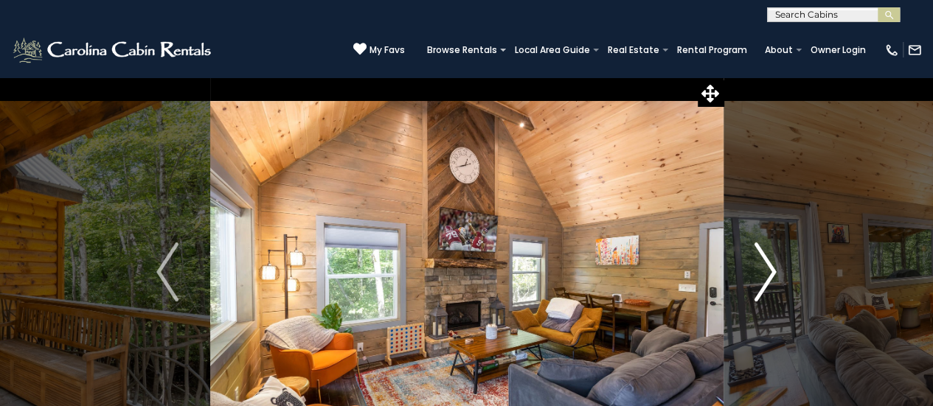
click at [763, 268] on img "Next" at bounding box center [765, 272] width 22 height 59
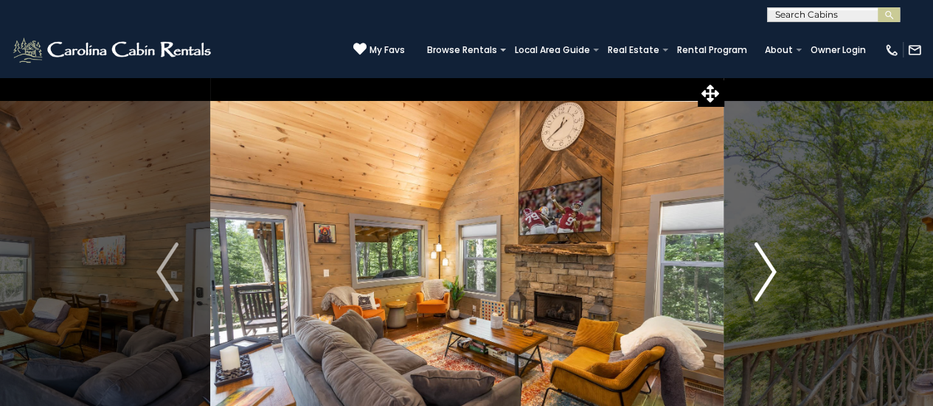
click at [763, 268] on img "Next" at bounding box center [765, 272] width 22 height 59
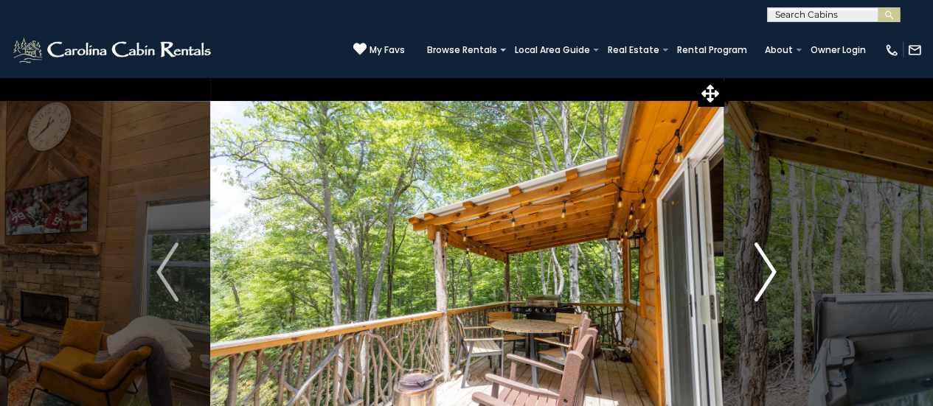
click at [763, 268] on img "Next" at bounding box center [765, 272] width 22 height 59
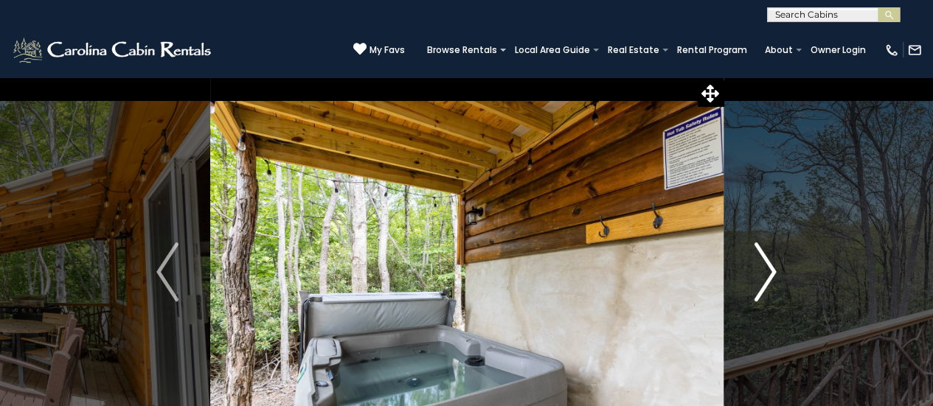
click at [763, 268] on img "Next" at bounding box center [765, 272] width 22 height 59
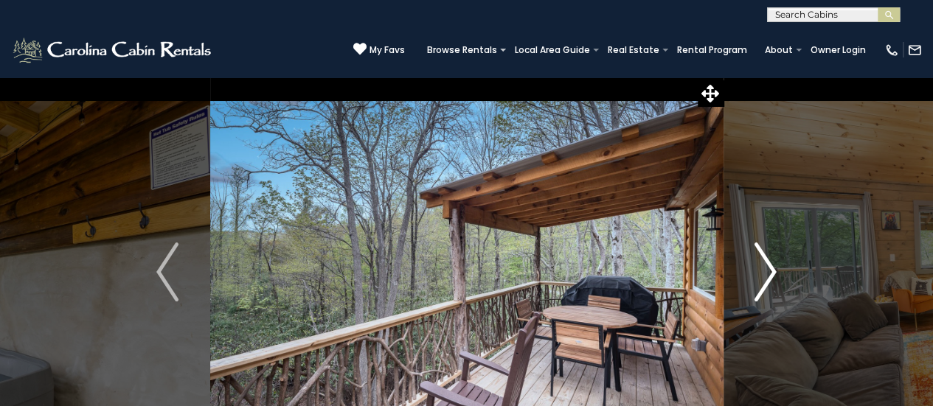
click at [763, 268] on img "Next" at bounding box center [765, 272] width 22 height 59
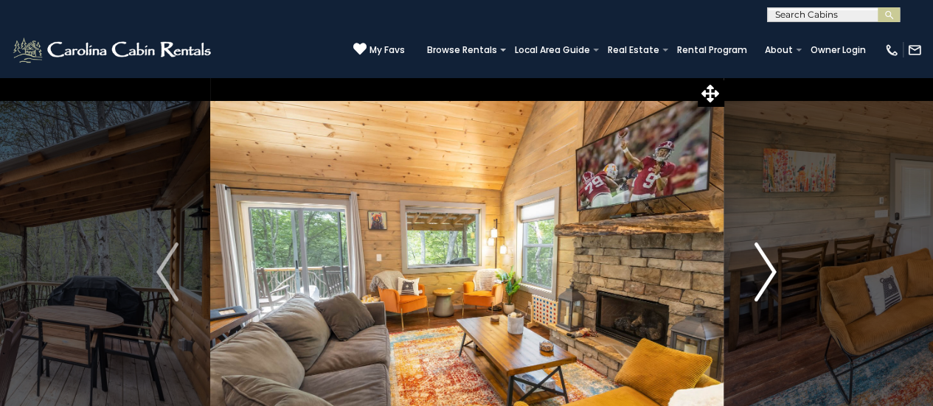
click at [763, 268] on img "Next" at bounding box center [765, 272] width 22 height 59
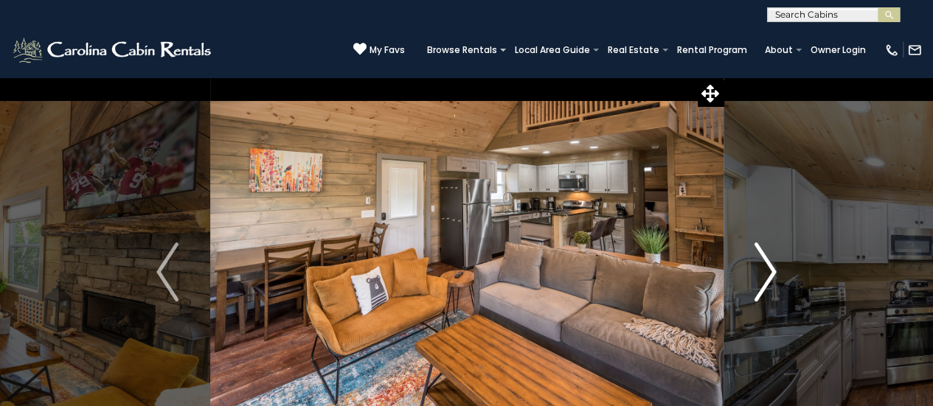
click at [763, 268] on img "Next" at bounding box center [765, 272] width 22 height 59
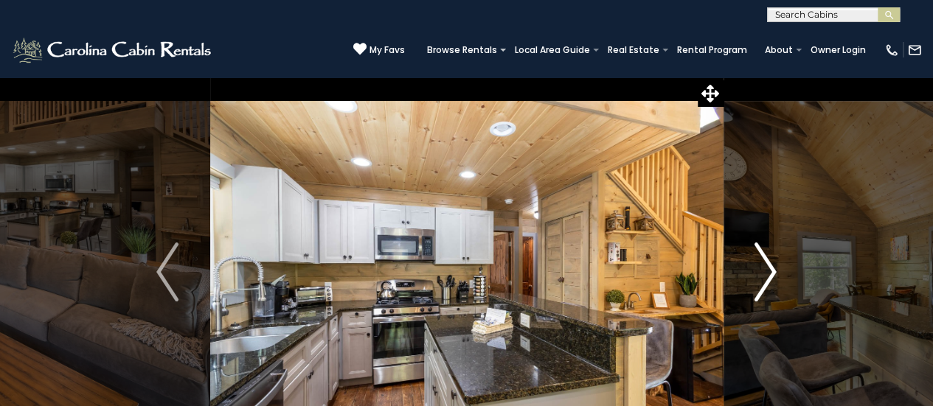
click at [763, 268] on img "Next" at bounding box center [765, 272] width 22 height 59
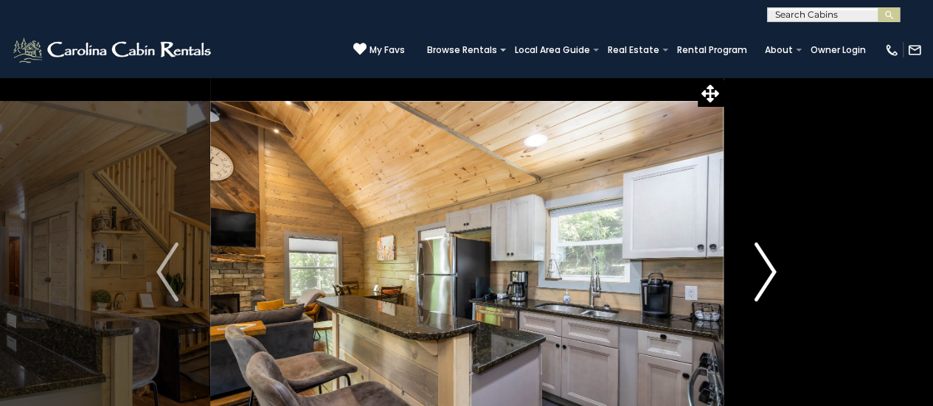
click at [763, 268] on img "Next" at bounding box center [765, 272] width 22 height 59
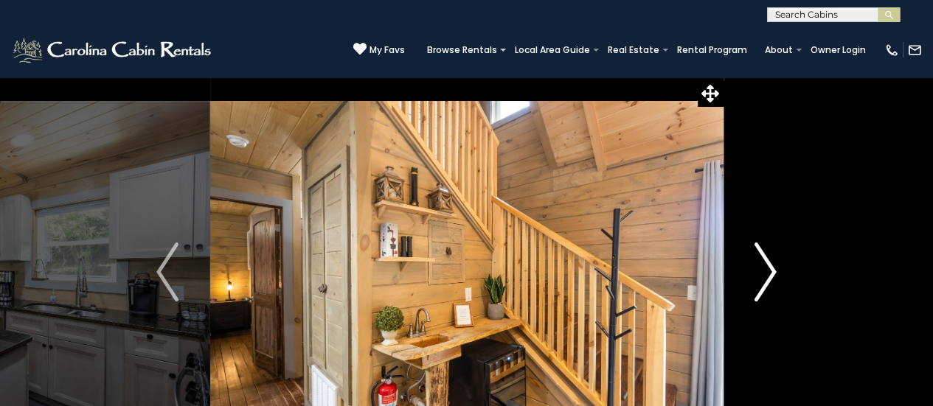
click at [763, 268] on img "Next" at bounding box center [765, 272] width 22 height 59
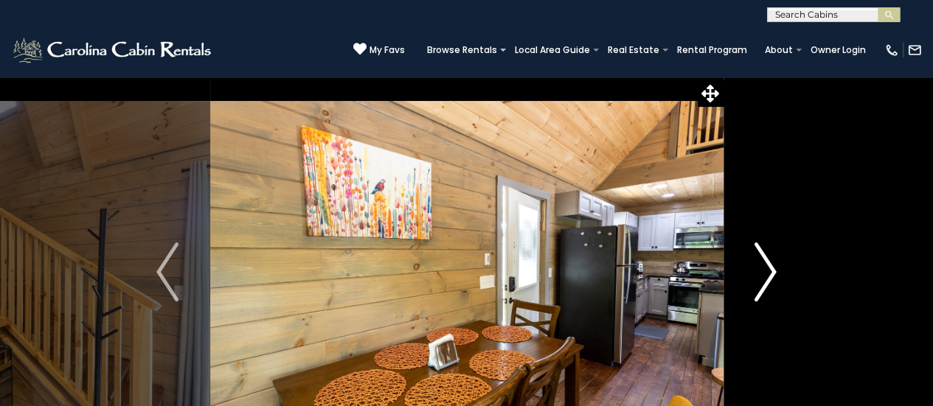
click at [763, 268] on img "Next" at bounding box center [765, 272] width 22 height 59
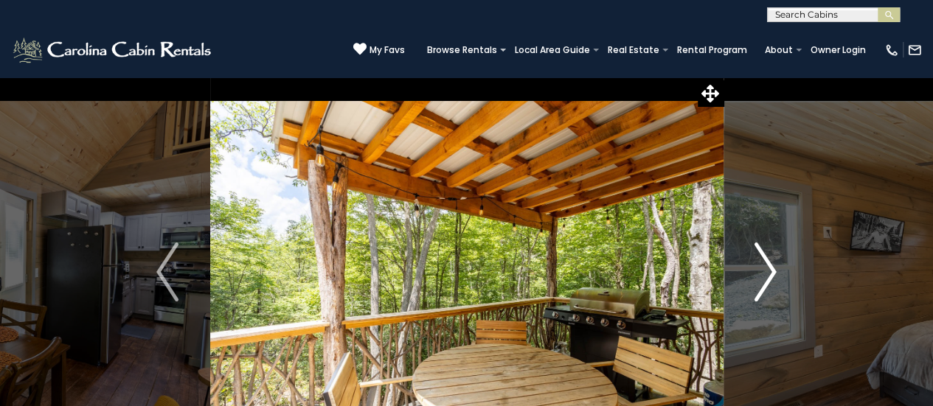
click at [763, 268] on img "Next" at bounding box center [765, 272] width 22 height 59
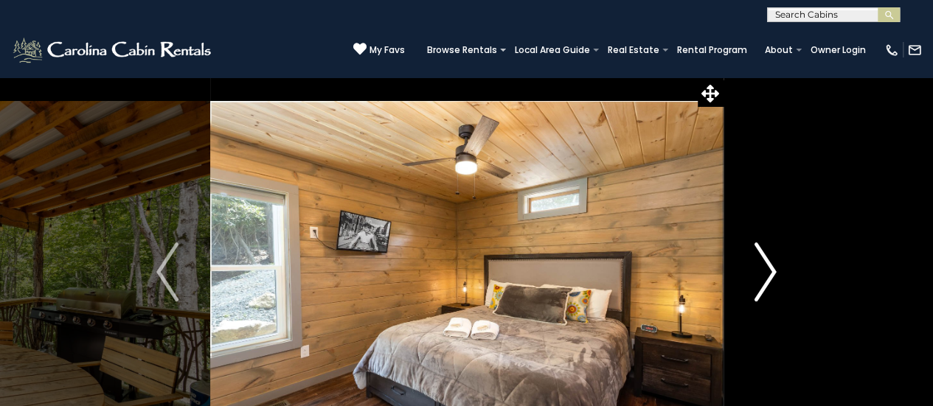
click at [763, 268] on img "Next" at bounding box center [765, 272] width 22 height 59
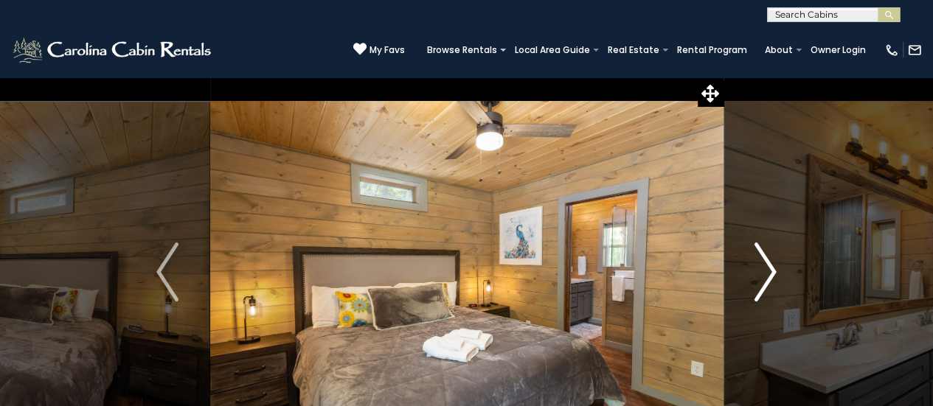
click at [763, 268] on img "Next" at bounding box center [765, 272] width 22 height 59
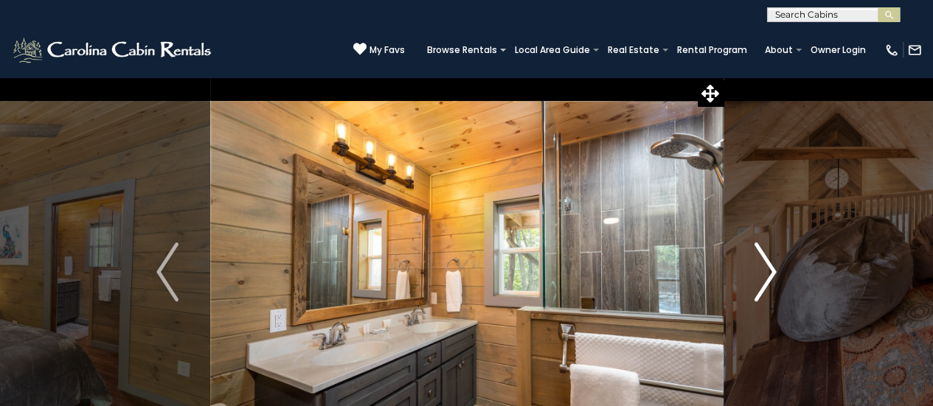
click at [763, 268] on img "Next" at bounding box center [765, 272] width 22 height 59
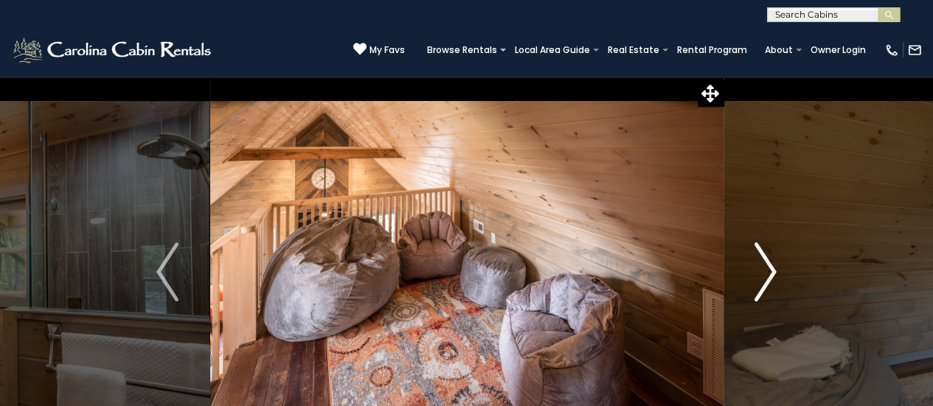
click at [763, 268] on img "Next" at bounding box center [765, 272] width 22 height 59
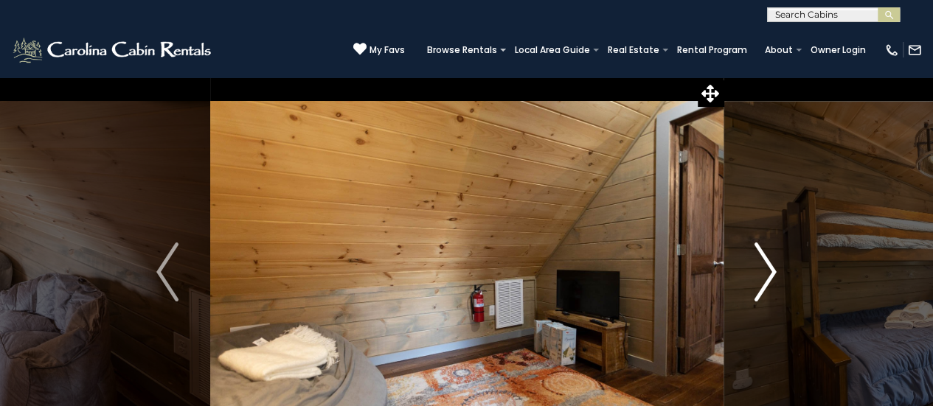
click at [763, 268] on img "Next" at bounding box center [765, 272] width 22 height 59
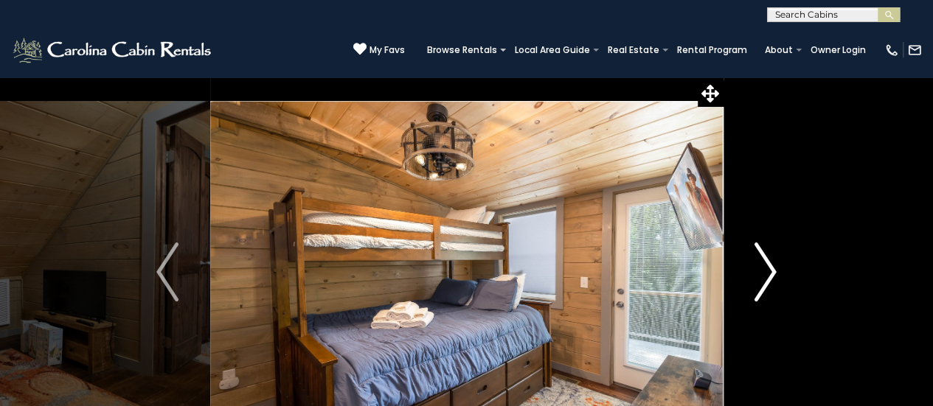
click at [763, 268] on img "Next" at bounding box center [765, 272] width 22 height 59
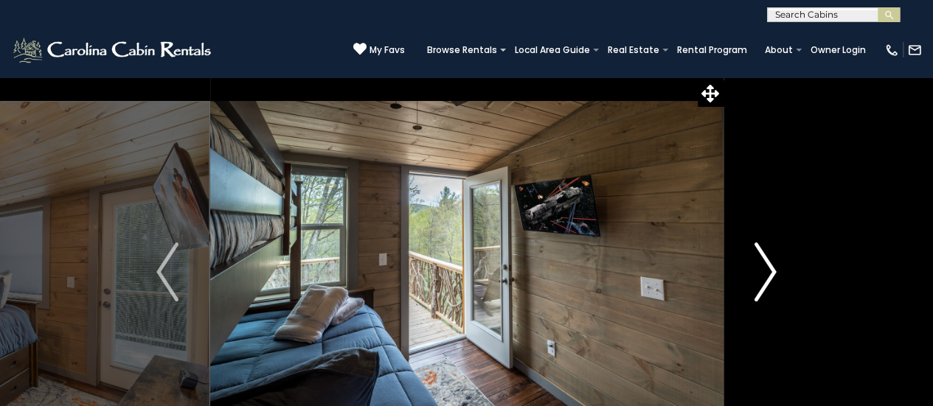
click at [763, 268] on img "Next" at bounding box center [765, 272] width 22 height 59
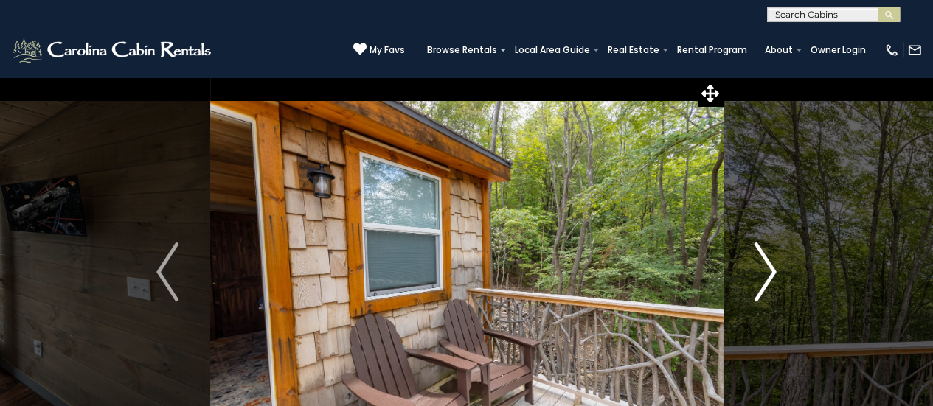
click at [763, 268] on img "Next" at bounding box center [765, 272] width 22 height 59
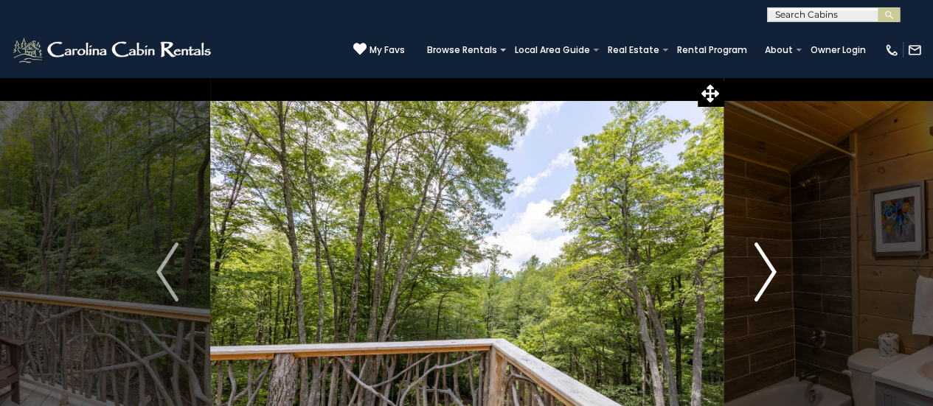
click at [763, 268] on img "Next" at bounding box center [765, 272] width 22 height 59
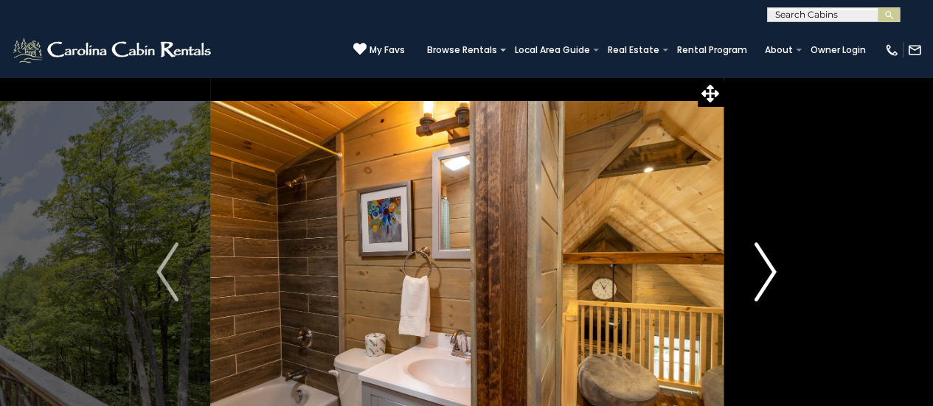
click at [763, 268] on img "Next" at bounding box center [765, 272] width 22 height 59
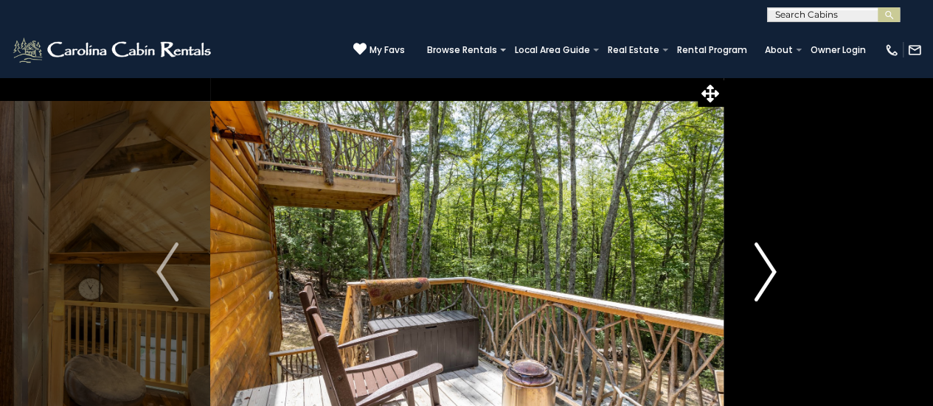
click at [763, 268] on img "Next" at bounding box center [765, 272] width 22 height 59
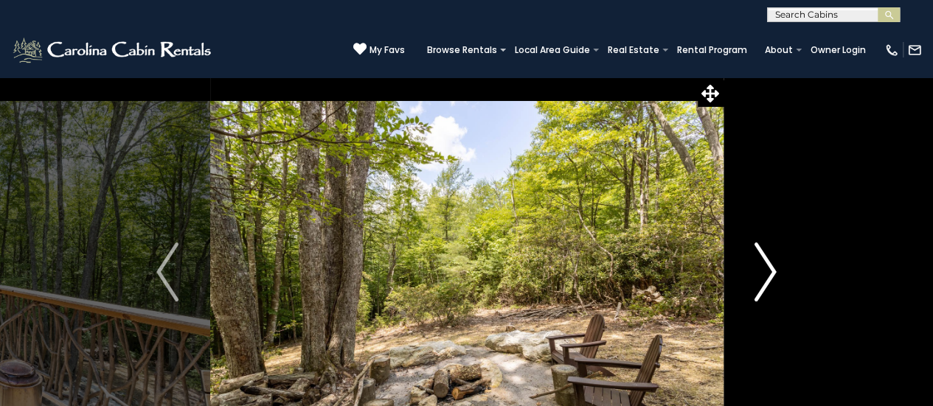
click at [763, 268] on img "Next" at bounding box center [765, 272] width 22 height 59
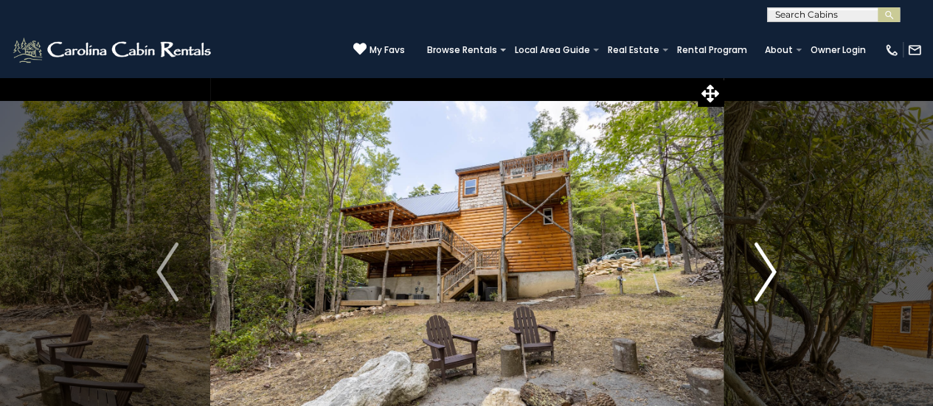
click at [763, 268] on img "Next" at bounding box center [765, 272] width 22 height 59
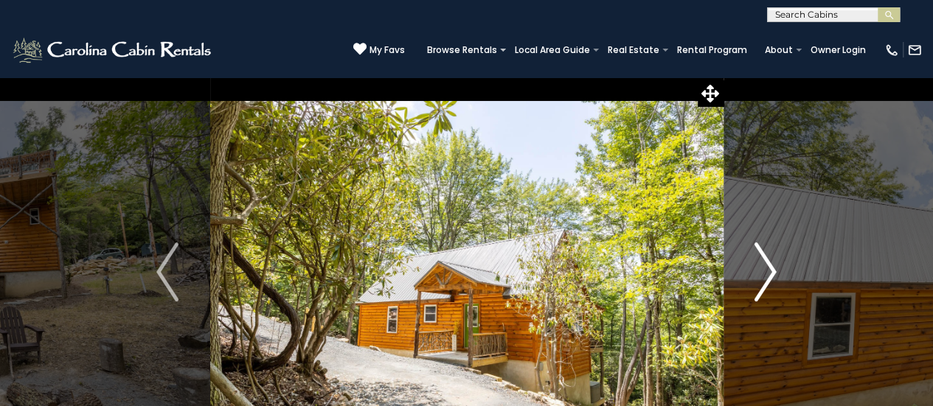
click at [763, 268] on img "Next" at bounding box center [765, 272] width 22 height 59
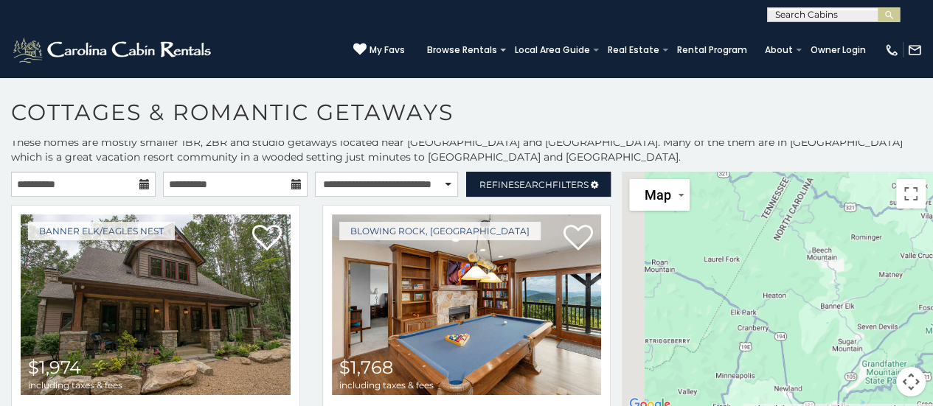
scroll to position [7, 0]
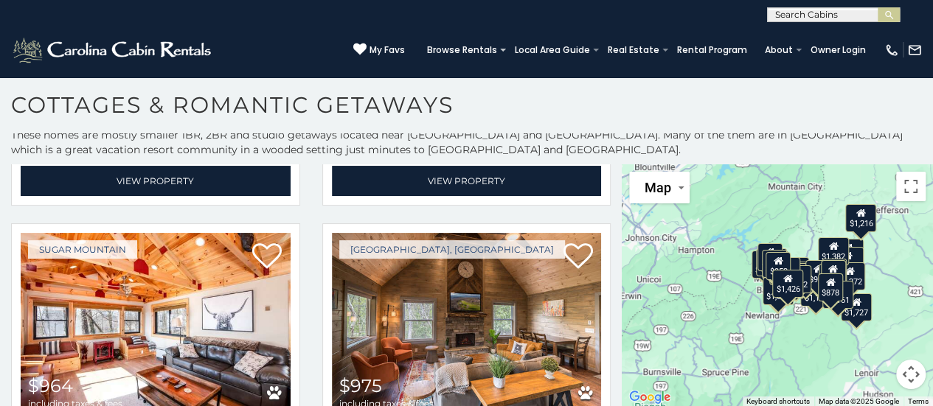
scroll to position [4452, 0]
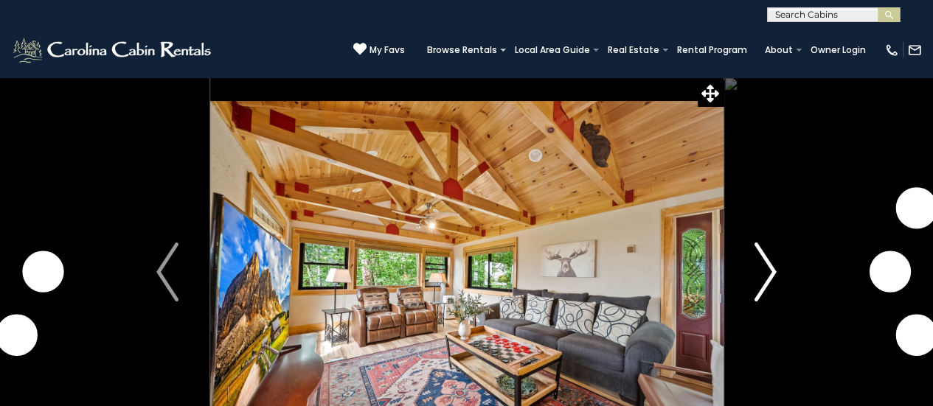
click at [764, 250] on img "Next" at bounding box center [765, 272] width 22 height 59
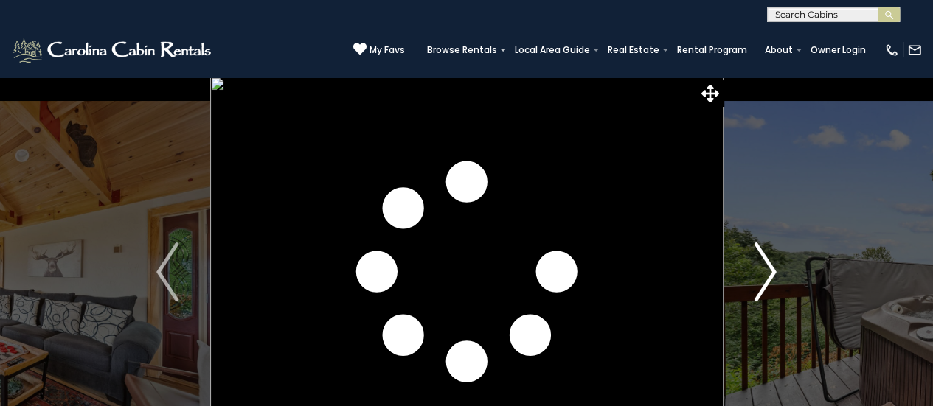
click at [764, 250] on img "Next" at bounding box center [765, 272] width 22 height 59
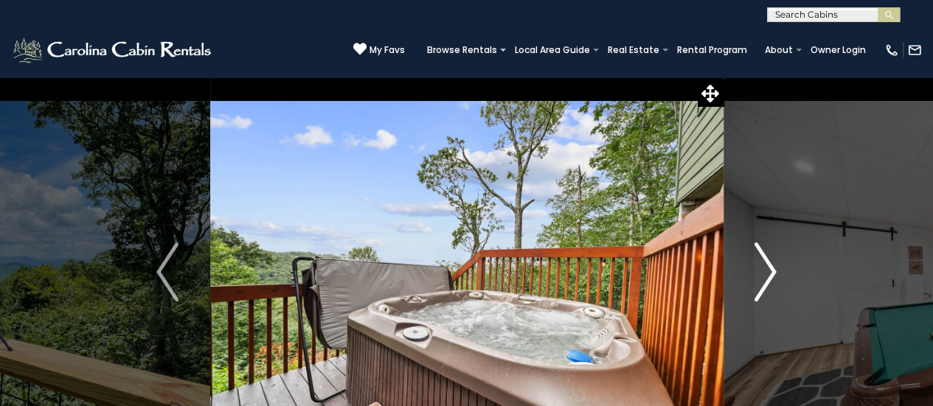
click at [764, 250] on img "Next" at bounding box center [765, 272] width 22 height 59
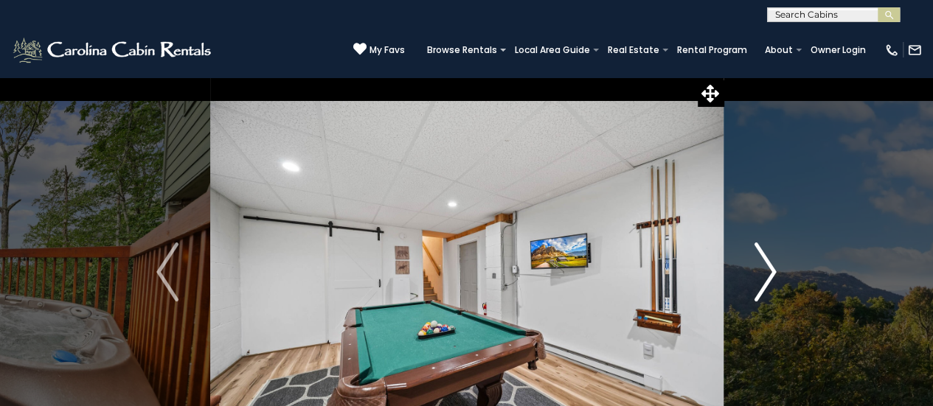
click at [764, 250] on img "Next" at bounding box center [765, 272] width 22 height 59
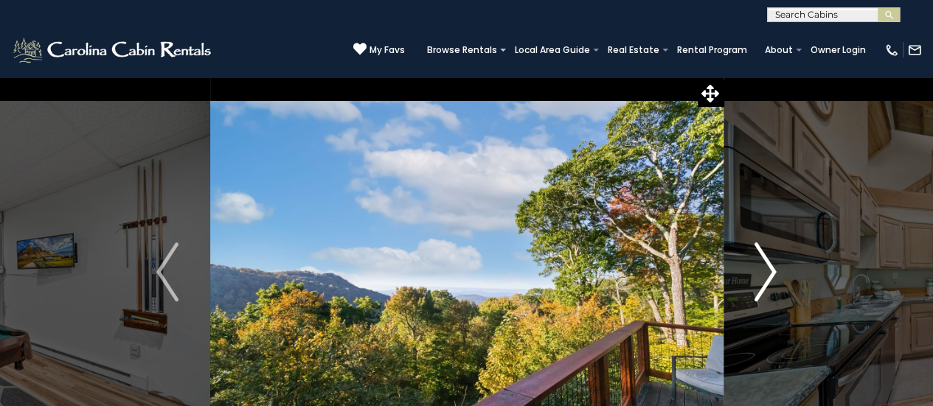
click at [764, 250] on img "Next" at bounding box center [765, 272] width 22 height 59
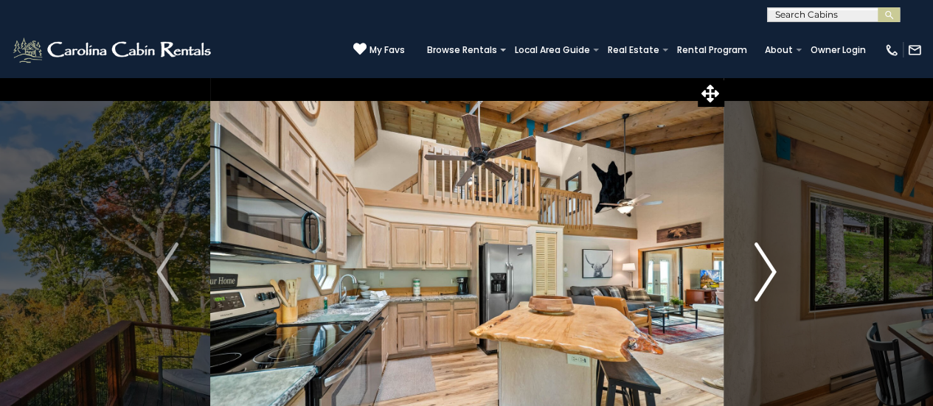
click at [764, 250] on img "Next" at bounding box center [765, 272] width 22 height 59
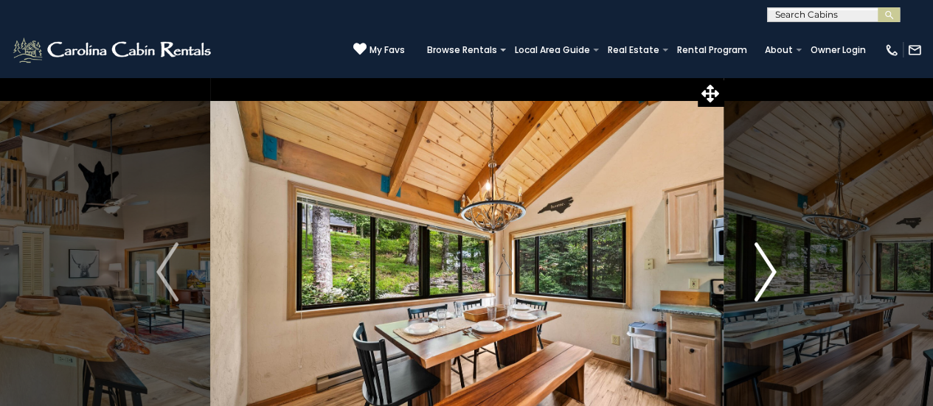
click at [764, 250] on img "Next" at bounding box center [765, 272] width 22 height 59
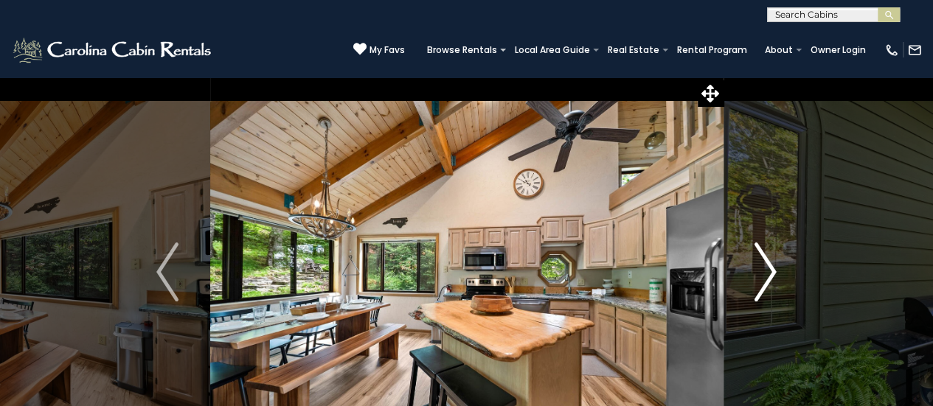
click at [764, 250] on img "Next" at bounding box center [765, 272] width 22 height 59
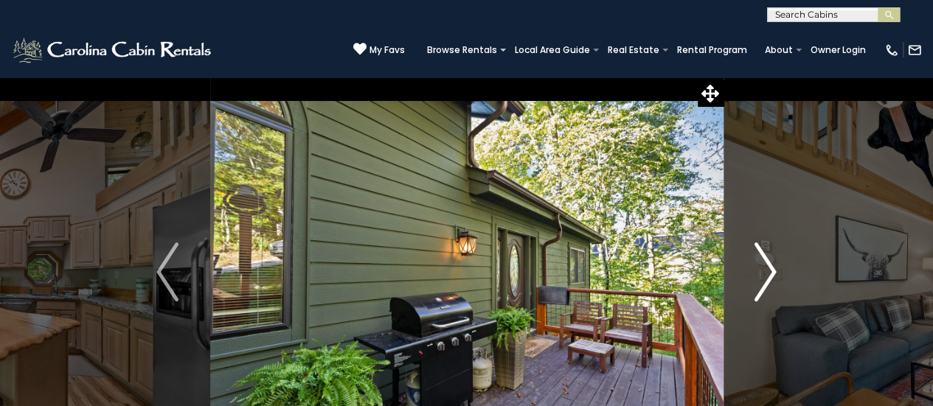
click at [764, 250] on img "Next" at bounding box center [765, 272] width 22 height 59
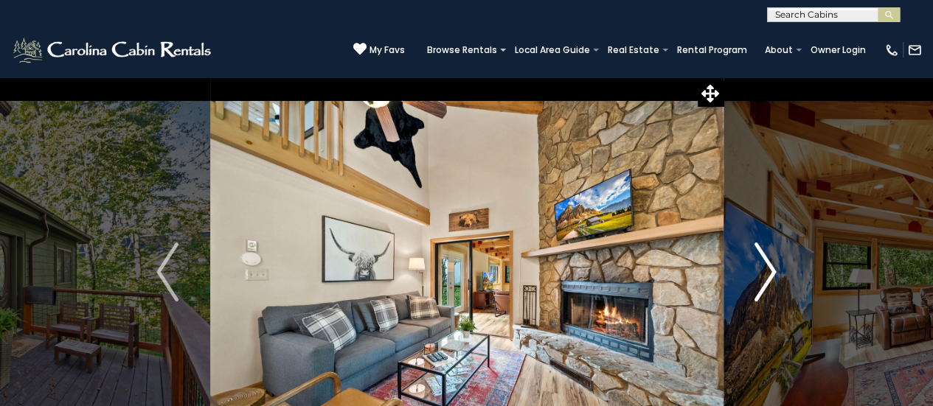
click at [764, 250] on img "Next" at bounding box center [765, 272] width 22 height 59
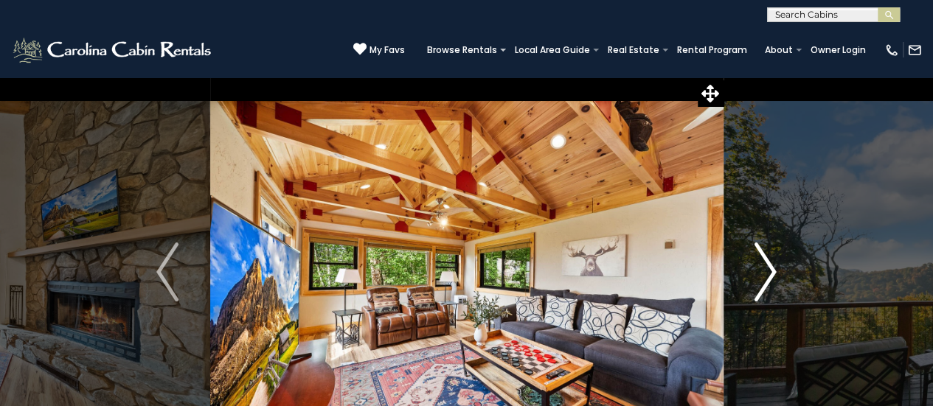
click at [764, 250] on img "Next" at bounding box center [765, 272] width 22 height 59
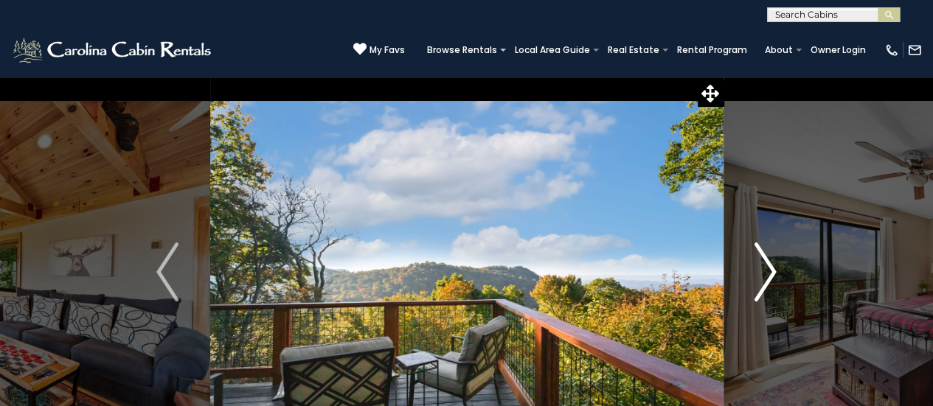
click at [764, 250] on img "Next" at bounding box center [765, 272] width 22 height 59
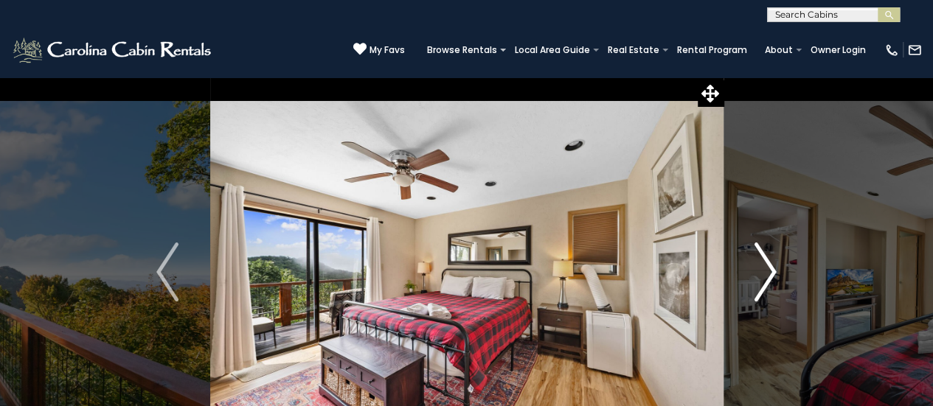
click at [764, 250] on img "Next" at bounding box center [765, 272] width 22 height 59
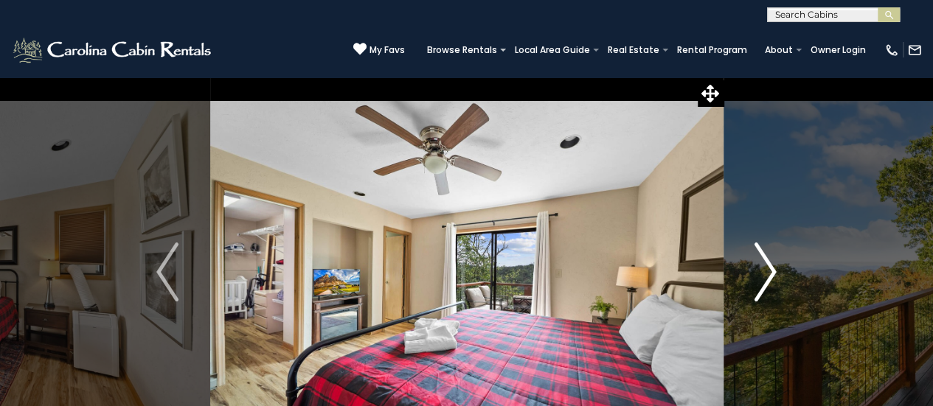
click at [764, 250] on img "Next" at bounding box center [765, 272] width 22 height 59
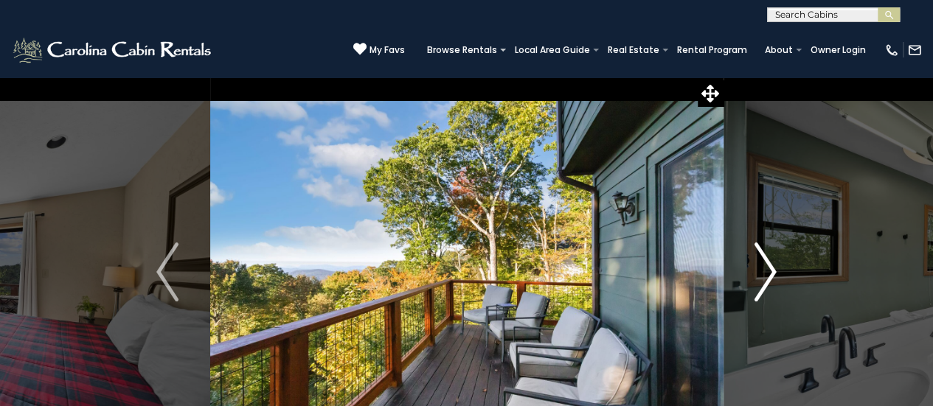
click at [764, 250] on img "Next" at bounding box center [765, 272] width 22 height 59
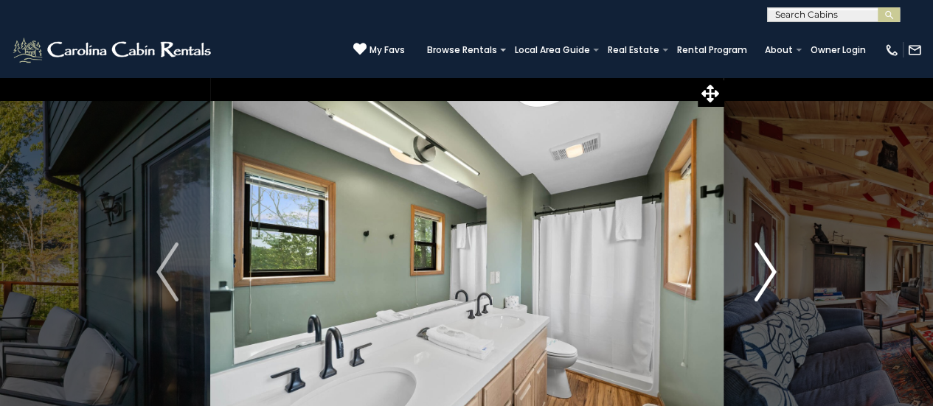
click at [764, 250] on img "Next" at bounding box center [765, 272] width 22 height 59
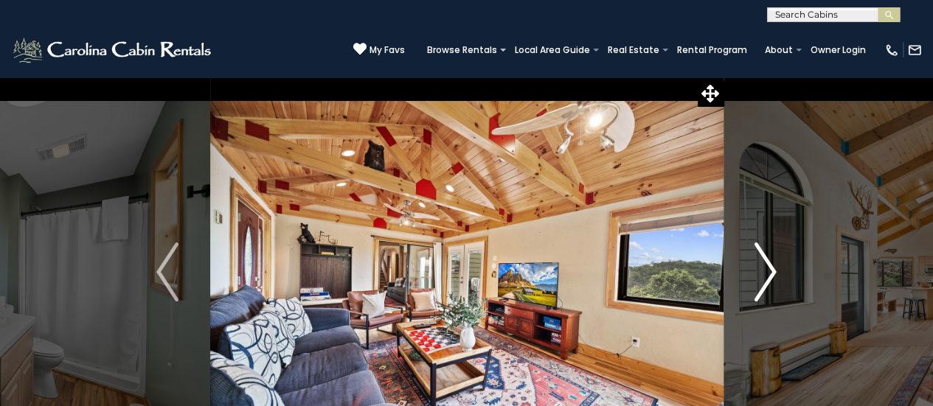
click at [764, 250] on img "Next" at bounding box center [765, 272] width 22 height 59
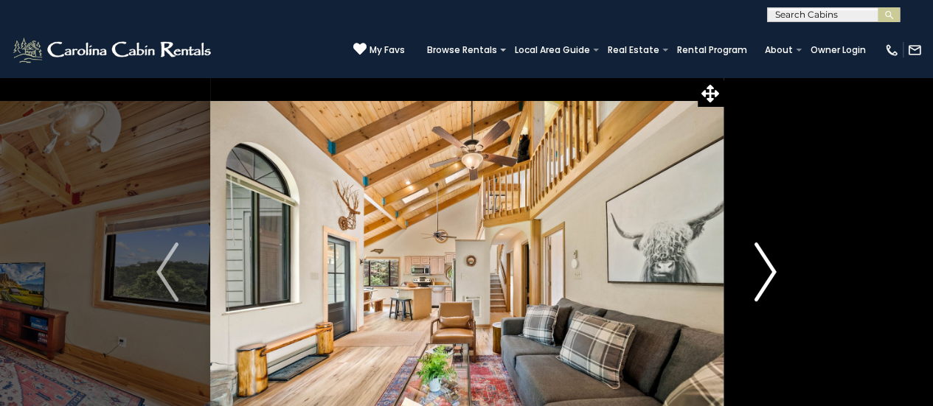
click at [764, 250] on img "Next" at bounding box center [765, 272] width 22 height 59
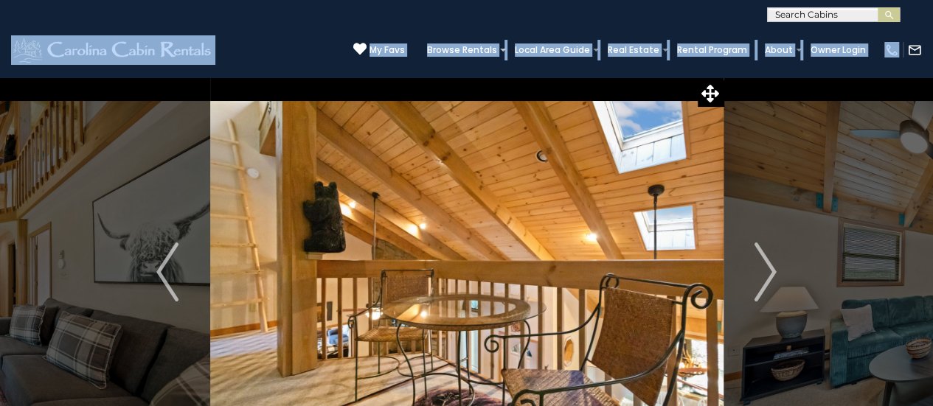
drag, startPoint x: 931, startPoint y: 32, endPoint x: 920, endPoint y: 72, distance: 41.9
click at [920, 72] on header "**********" at bounding box center [466, 38] width 933 height 77
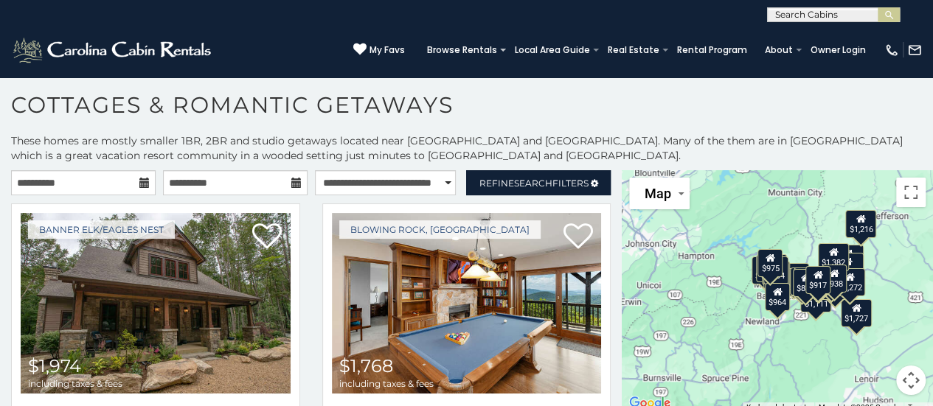
scroll to position [7, 0]
